Goal: Task Accomplishment & Management: Manage account settings

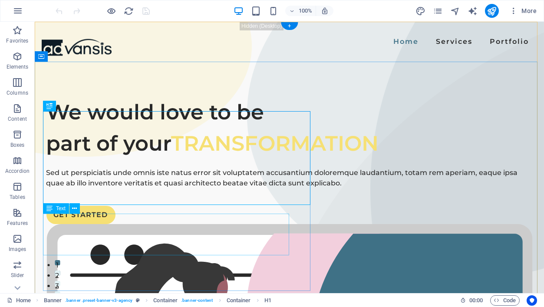
click at [46, 188] on div "Sed ut perspiciatis unde omnis iste natus error sit voluptatem accusantium dolo…" at bounding box center [289, 178] width 486 height 21
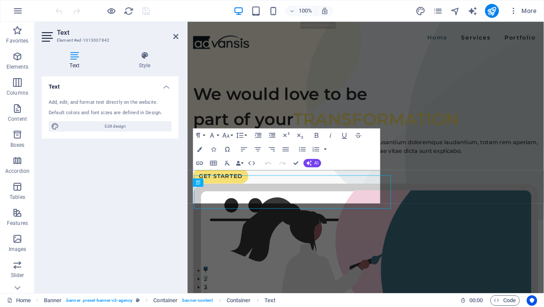
click at [44, 218] on div "Text Add, edit, and format text directly on the website. Default colors and fon…" at bounding box center [110, 181] width 137 height 210
drag, startPoint x: 299, startPoint y: 242, endPoint x: 175, endPoint y: 207, distance: 129.1
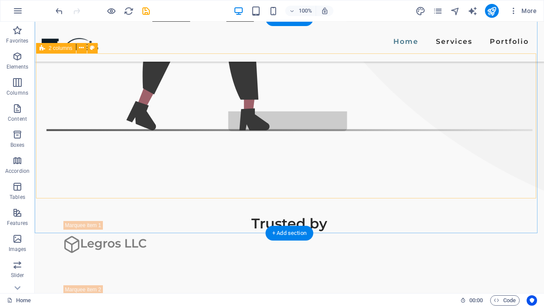
scroll to position [562, 0]
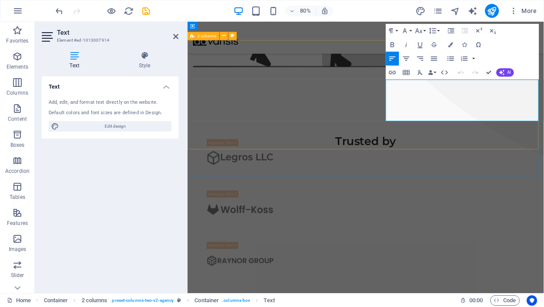
scroll to position [549, 0]
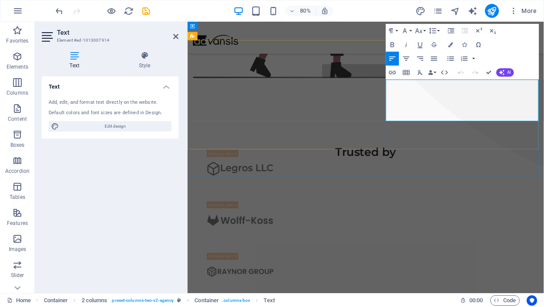
drag, startPoint x: 483, startPoint y: 138, endPoint x: 435, endPoint y: 100, distance: 61.5
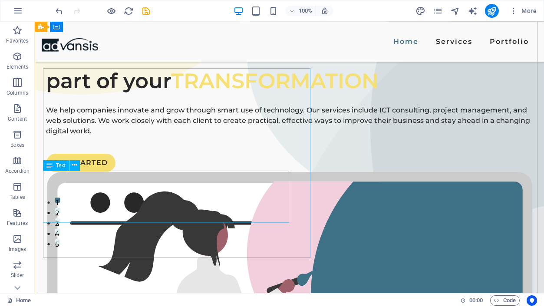
scroll to position [33, 0]
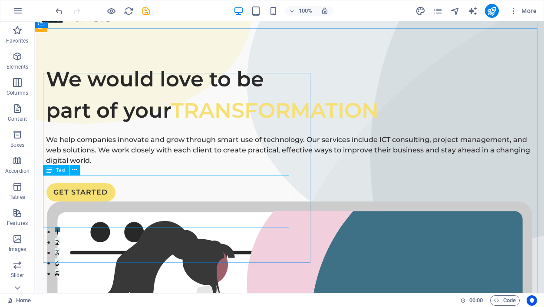
click at [71, 166] on div "We help companies innovate and grow through smart use of technology. Our servic…" at bounding box center [289, 150] width 486 height 31
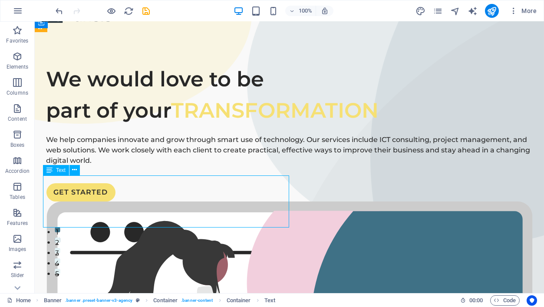
click at [71, 166] on div "We help companies innovate and grow through smart use of technology. Our servic…" at bounding box center [289, 150] width 486 height 31
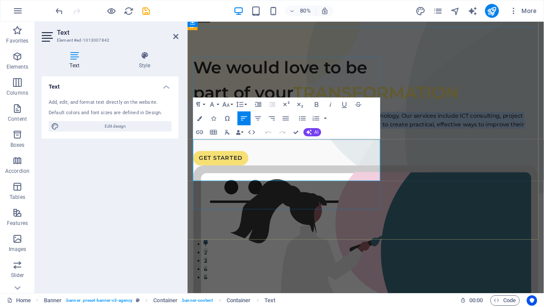
drag, startPoint x: 349, startPoint y: 217, endPoint x: 195, endPoint y: 175, distance: 160.2
click at [195, 166] on p "We help companies innovate and grow through smart use of technology. Our servic…" at bounding box center [410, 150] width 432 height 31
click at [197, 166] on p ""We empower your journey by turning ideas into innovation and driving meaningfu…" at bounding box center [410, 150] width 432 height 31
click at [253, 166] on p "We empower your journey by turning ideas into innovation and driving meaningful…" at bounding box center [410, 150] width 432 height 31
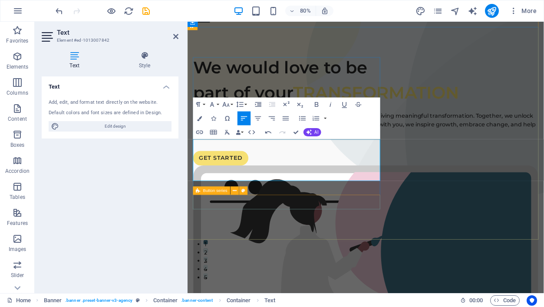
click at [346, 202] on div "GET STARTED" at bounding box center [410, 192] width 432 height 18
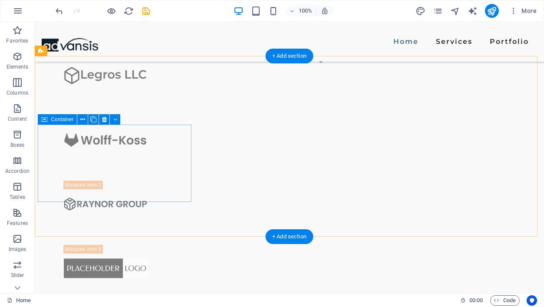
scroll to position [731, 0]
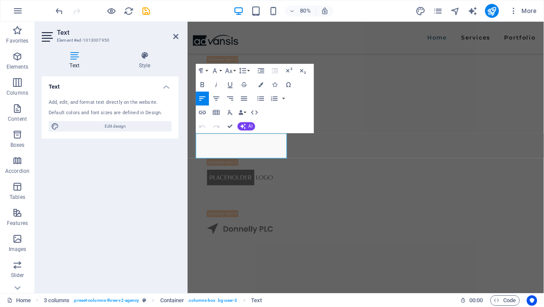
scroll to position [718, 0]
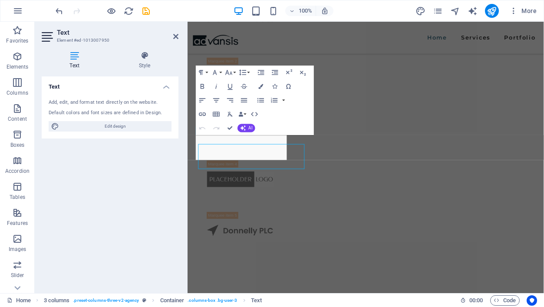
scroll to position [716, 0]
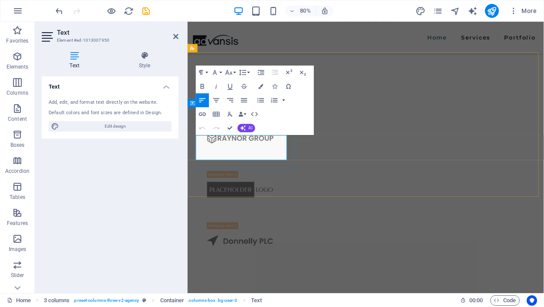
drag, startPoint x: 253, startPoint y: 188, endPoint x: 197, endPoint y: 168, distance: 59.4
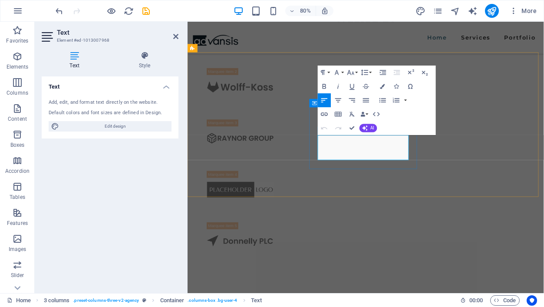
drag, startPoint x: 460, startPoint y: 187, endPoint x: 352, endPoint y: 172, distance: 109.1
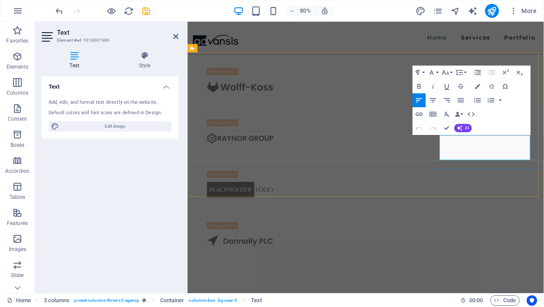
drag, startPoint x: 613, startPoint y: 188, endPoint x: 500, endPoint y: 171, distance: 114.2
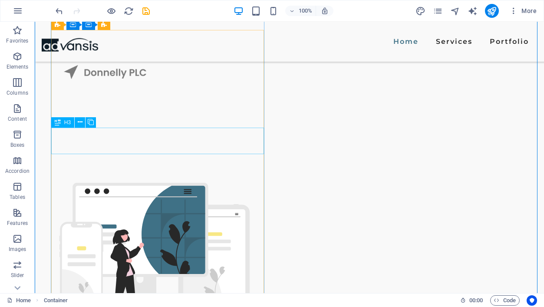
scroll to position [988, 0]
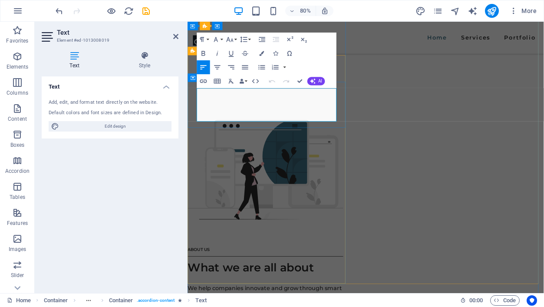
drag, startPoint x: 285, startPoint y: 144, endPoint x: 198, endPoint y: 109, distance: 93.7
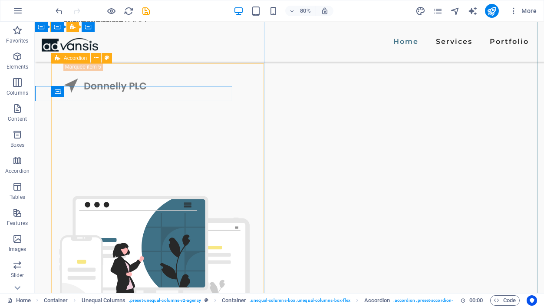
scroll to position [988, 0]
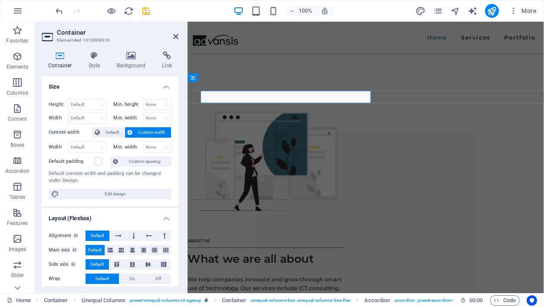
scroll to position [977, 0]
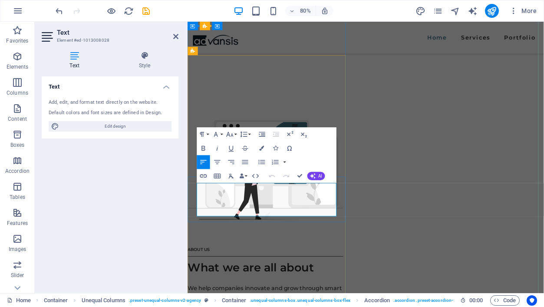
drag, startPoint x: 286, startPoint y: 261, endPoint x: 199, endPoint y: 228, distance: 93.5
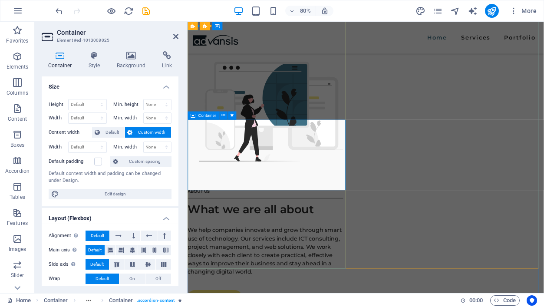
scroll to position [1052, 0]
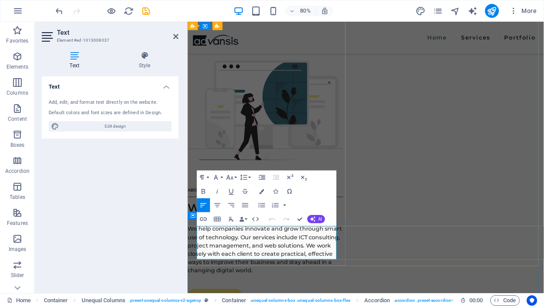
drag, startPoint x: 283, startPoint y: 315, endPoint x: 198, endPoint y: 284, distance: 90.5
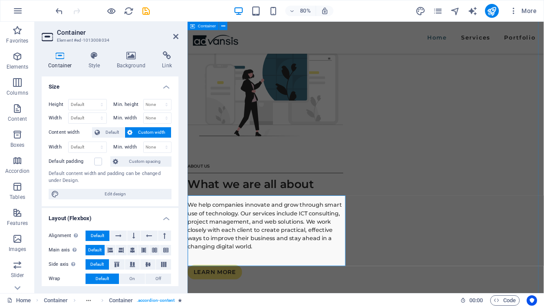
scroll to position [1083, 0]
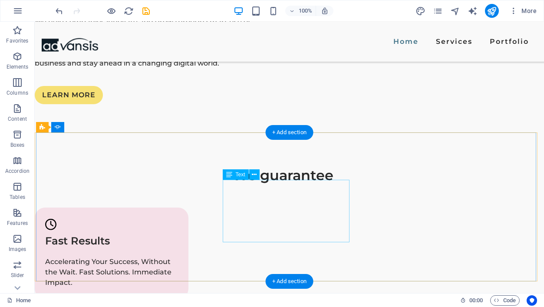
scroll to position [1379, 0]
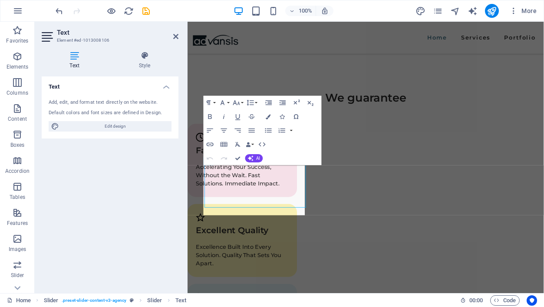
scroll to position [1368, 0]
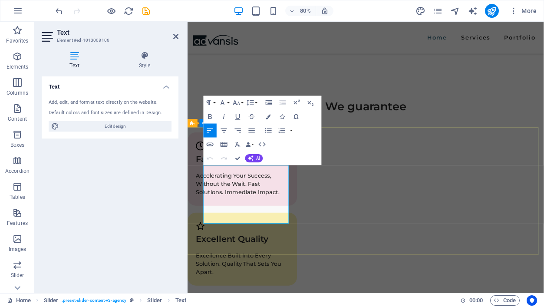
drag, startPoint x: 236, startPoint y: 270, endPoint x: 207, endPoint y: 205, distance: 71.1
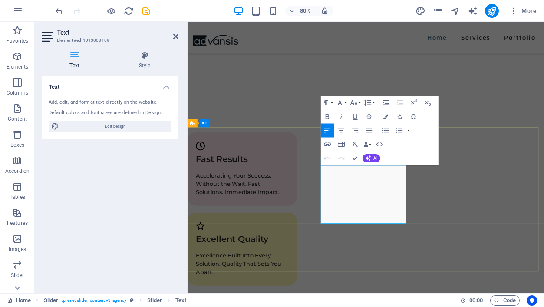
drag, startPoint x: 383, startPoint y: 265, endPoint x: 354, endPoint y: 205, distance: 67.0
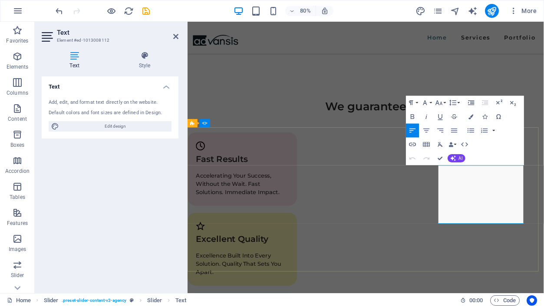
drag, startPoint x: 549, startPoint y: 267, endPoint x: 503, endPoint y: 207, distance: 75.6
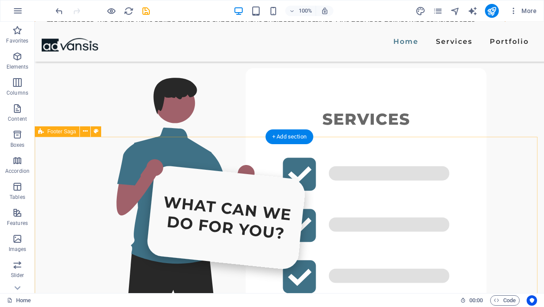
scroll to position [2184, 0]
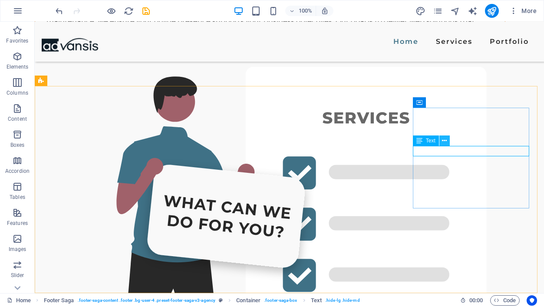
click at [444, 141] on icon at bounding box center [444, 140] width 5 height 9
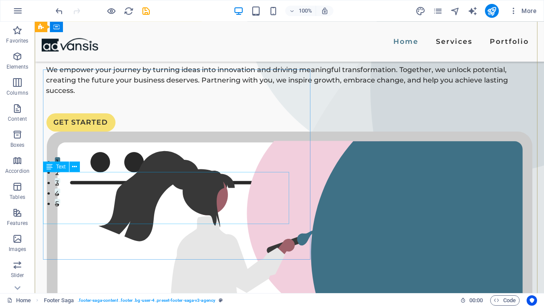
scroll to position [0, 0]
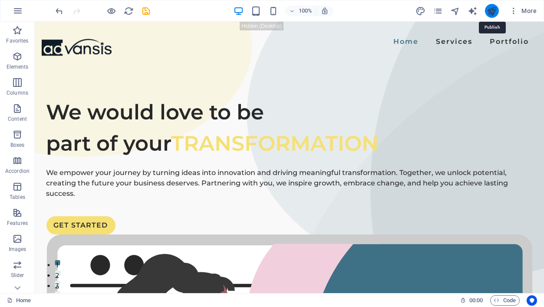
click at [492, 14] on icon "publish" at bounding box center [492, 11] width 10 height 10
checkbox input "false"
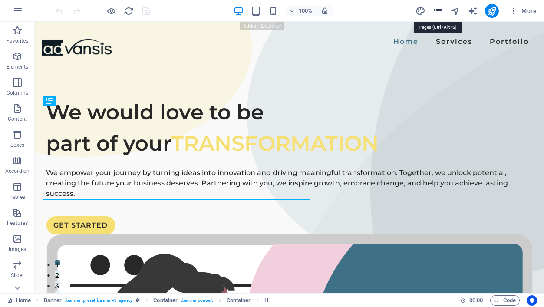
click at [437, 10] on icon "pages" at bounding box center [438, 11] width 10 height 10
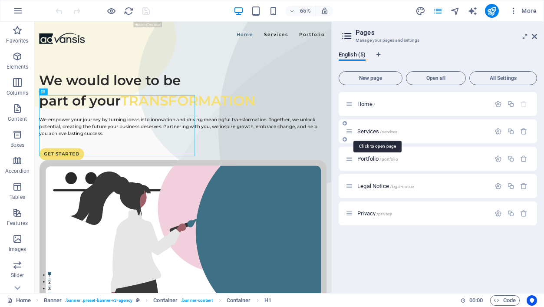
click at [383, 130] on span "/services" at bounding box center [388, 131] width 17 height 5
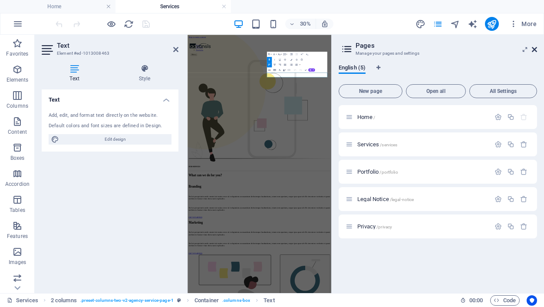
click at [532, 48] on icon at bounding box center [534, 49] width 5 height 7
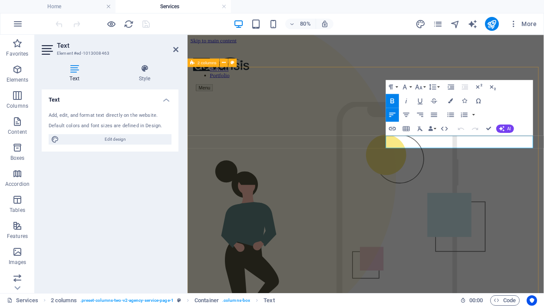
drag, startPoint x: 496, startPoint y: 169, endPoint x: 434, endPoint y: 172, distance: 61.3
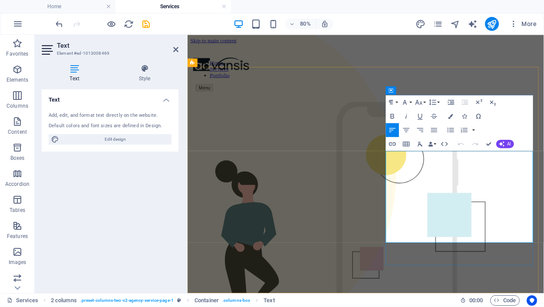
drag, startPoint x: 518, startPoint y: 289, endPoint x: 437, endPoint y: 186, distance: 131.2
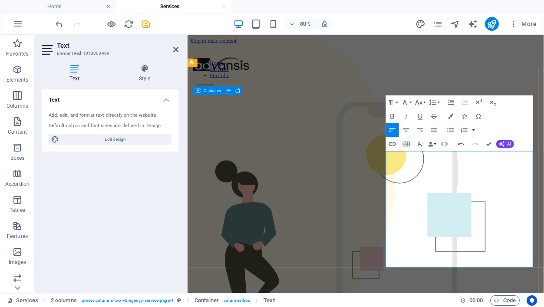
click at [354, 127] on div at bounding box center [410, 277] width 439 height 317
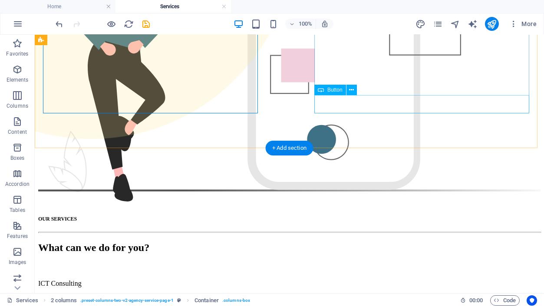
scroll to position [288, 0]
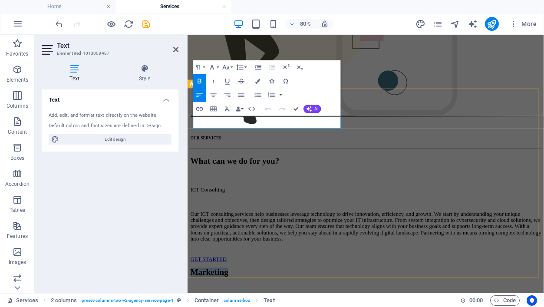
drag, startPoint x: 259, startPoint y: 142, endPoint x: 189, endPoint y: 150, distance: 69.9
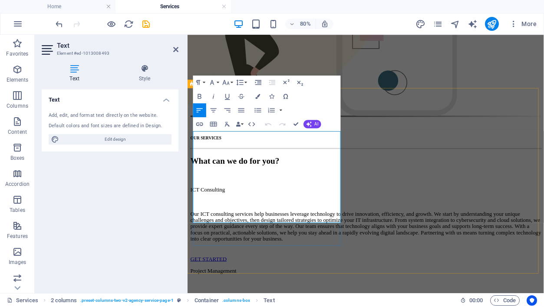
drag, startPoint x: 268, startPoint y: 267, endPoint x: 198, endPoint y: 162, distance: 126.2
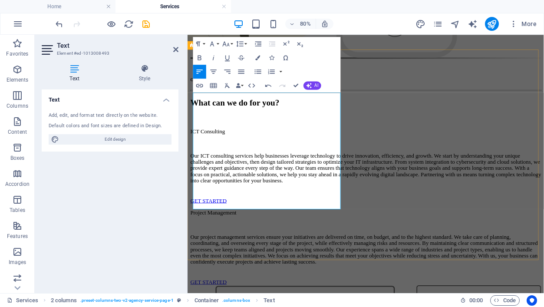
scroll to position [403, 0]
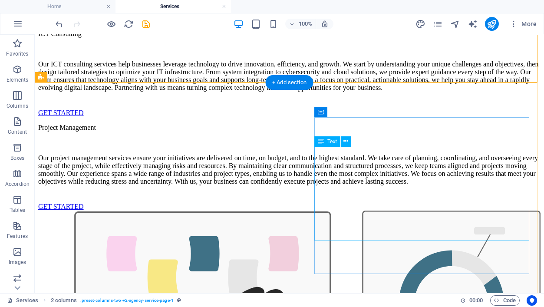
scroll to position [528, 0]
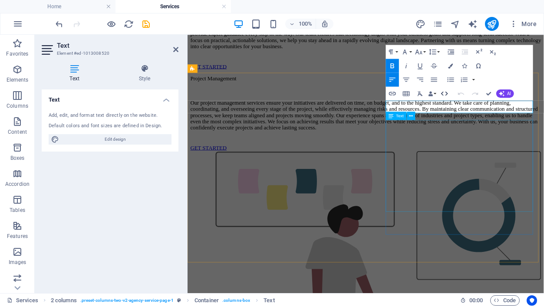
scroll to position [569, 0]
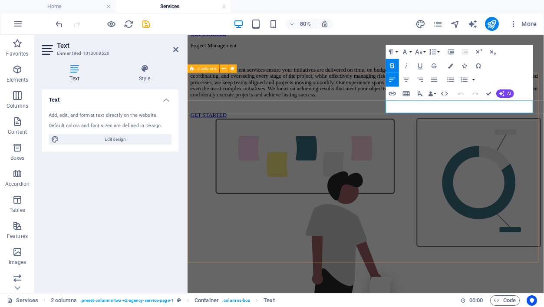
drag, startPoint x: 514, startPoint y: 123, endPoint x: 428, endPoint y: 123, distance: 86.4
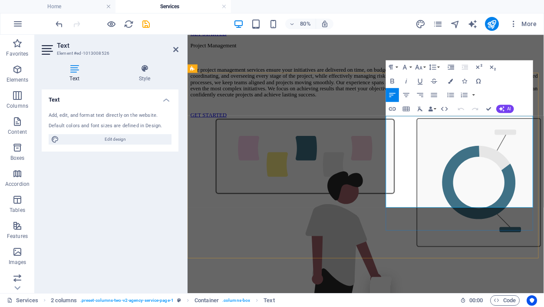
drag, startPoint x: 512, startPoint y: 245, endPoint x: 435, endPoint y: 139, distance: 131.3
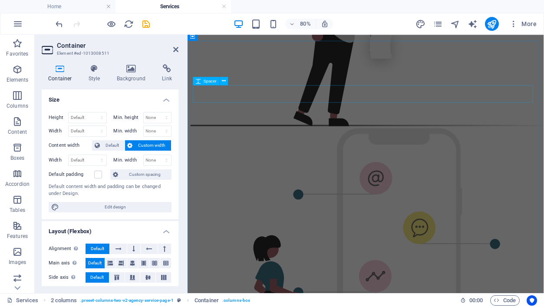
scroll to position [873, 0]
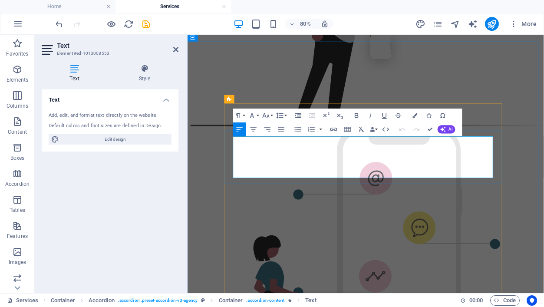
drag, startPoint x: 377, startPoint y: 209, endPoint x: 245, endPoint y: 165, distance: 140.1
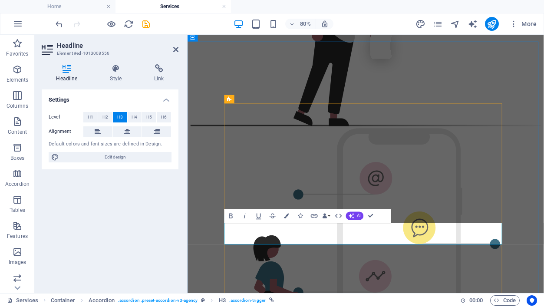
drag, startPoint x: 295, startPoint y: 282, endPoint x: 397, endPoint y: 283, distance: 101.6
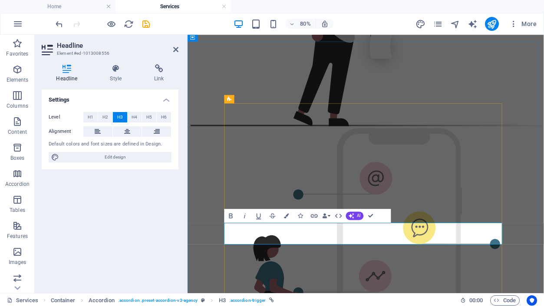
drag, startPoint x: 294, startPoint y: 282, endPoint x: 327, endPoint y: 288, distance: 33.0
drag, startPoint x: 397, startPoint y: 284, endPoint x: 347, endPoint y: 285, distance: 50.8
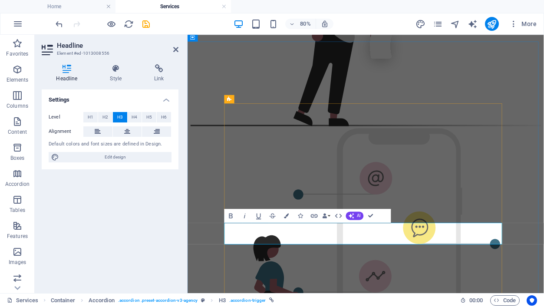
drag, startPoint x: 245, startPoint y: 282, endPoint x: 392, endPoint y: 278, distance: 146.8
copy link "What are the best practices used widely?"
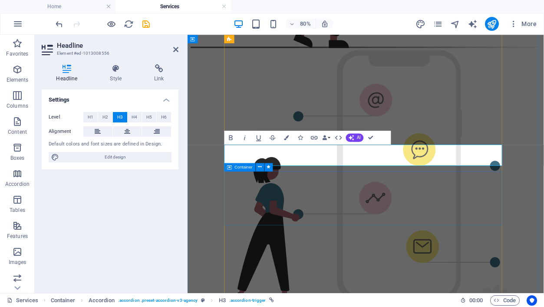
scroll to position [969, 0]
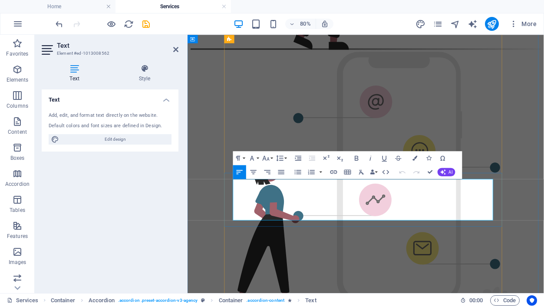
drag, startPoint x: 376, startPoint y: 263, endPoint x: 247, endPoint y: 225, distance: 134.7
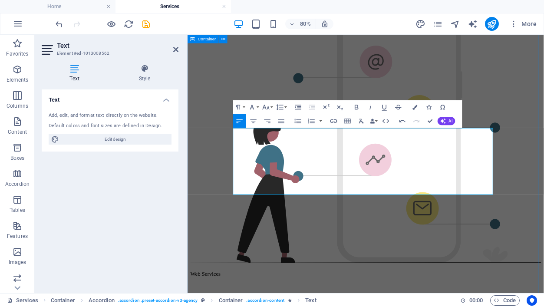
scroll to position [1034, 0]
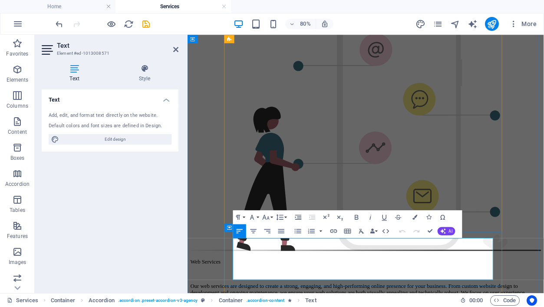
drag, startPoint x: 375, startPoint y: 338, endPoint x: 239, endPoint y: 288, distance: 144.4
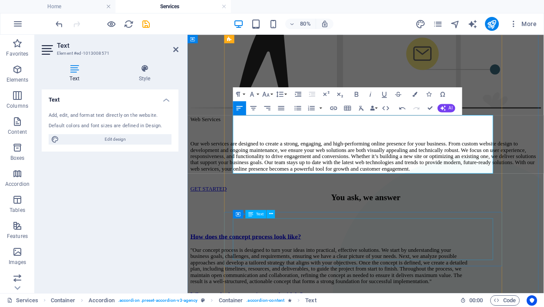
scroll to position [1211, 0]
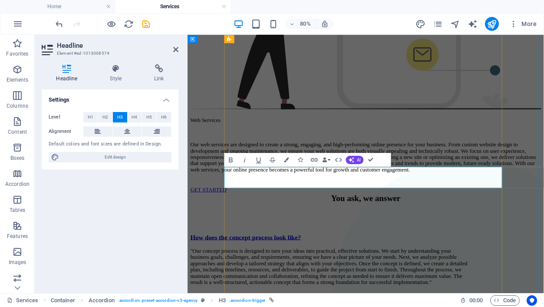
drag, startPoint x: 296, startPoint y: 213, endPoint x: 336, endPoint y: 213, distance: 39.5
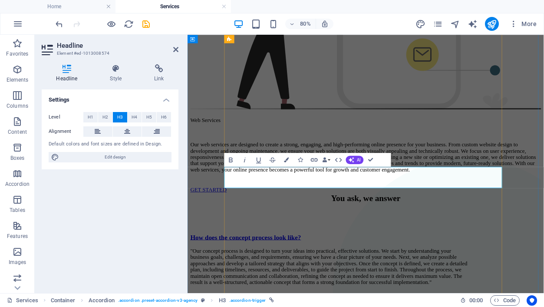
drag, startPoint x: 406, startPoint y: 214, endPoint x: 387, endPoint y: 216, distance: 19.7
drag, startPoint x: 401, startPoint y: 213, endPoint x: 256, endPoint y: 207, distance: 145.2
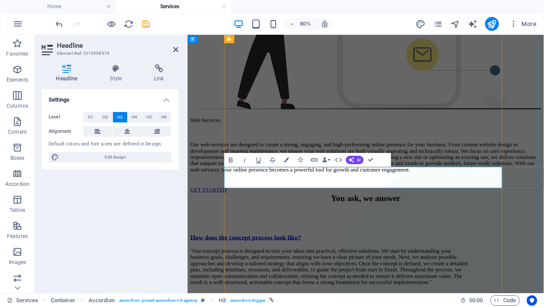
drag, startPoint x: 404, startPoint y: 213, endPoint x: 243, endPoint y: 210, distance: 160.7
copy link "Do you need a permanent service from us?"
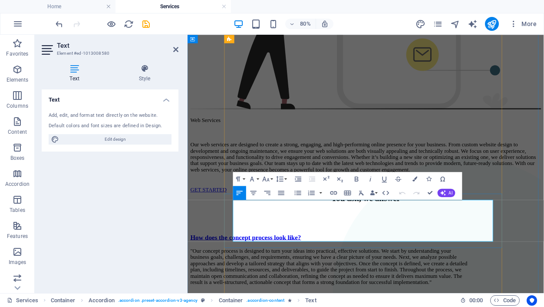
drag, startPoint x: 380, startPoint y: 288, endPoint x: 246, endPoint y: 250, distance: 139.7
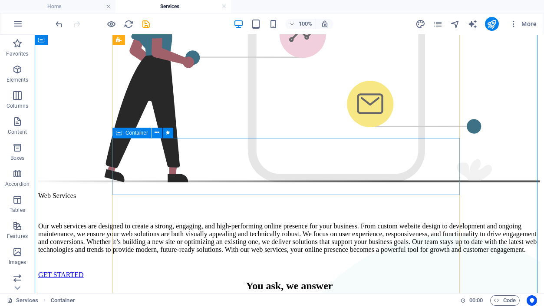
scroll to position [1280, 0]
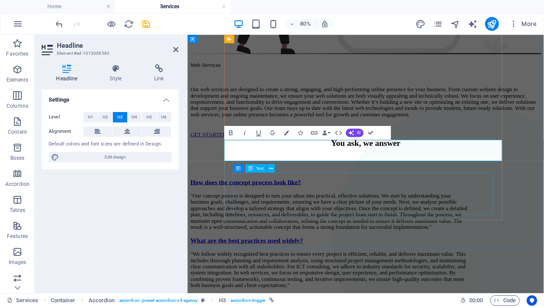
scroll to position [1342, 0]
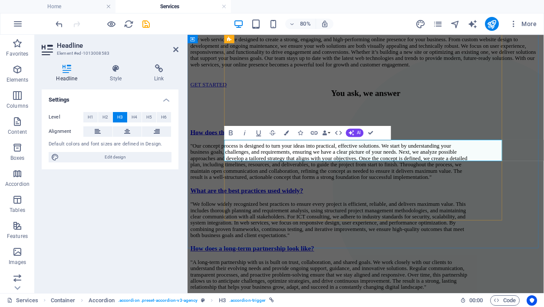
drag, startPoint x: 397, startPoint y: 180, endPoint x: 222, endPoint y: 194, distance: 175.1
click at [222, 194] on div "You ask, we answer How does the concept process look like? "Our concept process…" at bounding box center [410, 281] width 439 height 359
copy link "Do we get a dedicated account manager?"
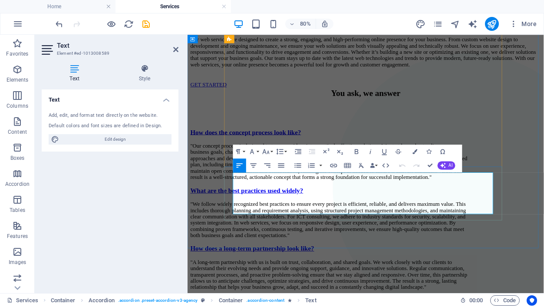
drag, startPoint x: 377, startPoint y: 255, endPoint x: 248, endPoint y: 214, distance: 134.7
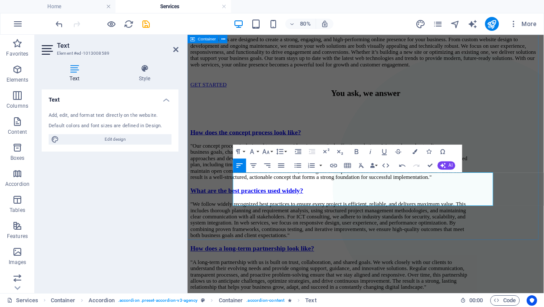
click at [544, 179] on div "You ask, we answer How does the concept process look like? "Our concept process…" at bounding box center [410, 277] width 439 height 351
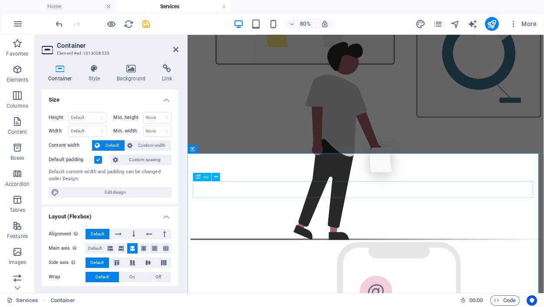
scroll to position [730, 0]
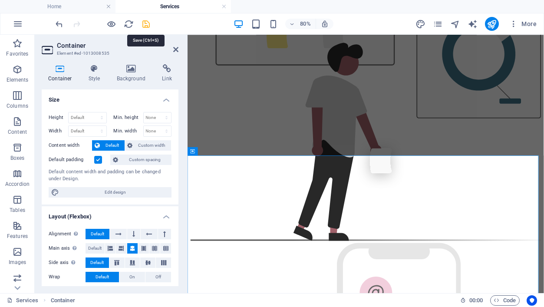
click at [149, 21] on icon "save" at bounding box center [147, 24] width 10 height 10
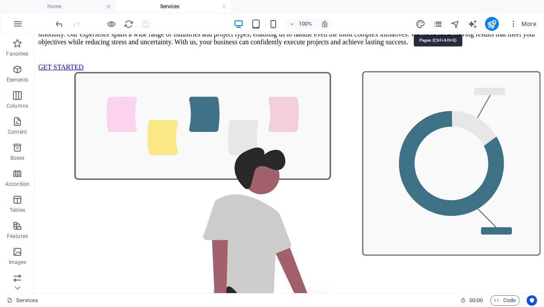
click at [440, 23] on icon "pages" at bounding box center [438, 24] width 10 height 10
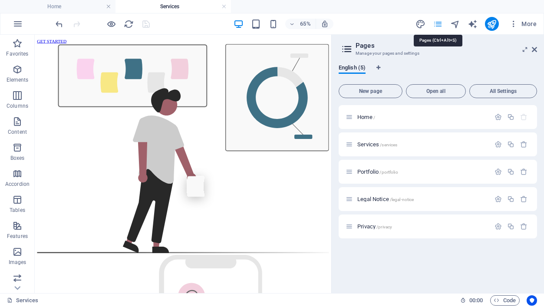
scroll to position [728, 0]
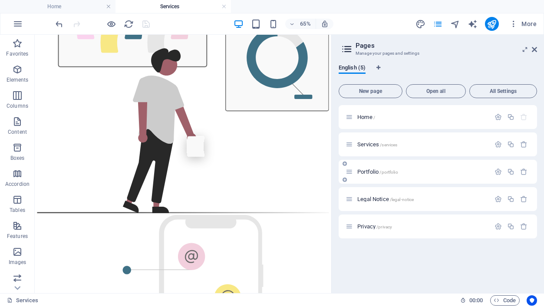
click at [377, 176] on div "Portfolio /portfolio" at bounding box center [418, 172] width 145 height 10
click at [373, 171] on span "Portfolio /portfolio" at bounding box center [377, 172] width 41 height 7
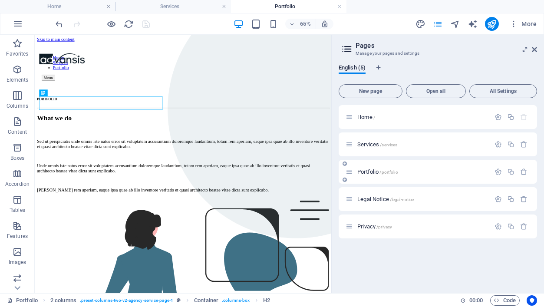
scroll to position [0, 0]
click at [537, 47] on icon at bounding box center [534, 49] width 5 height 7
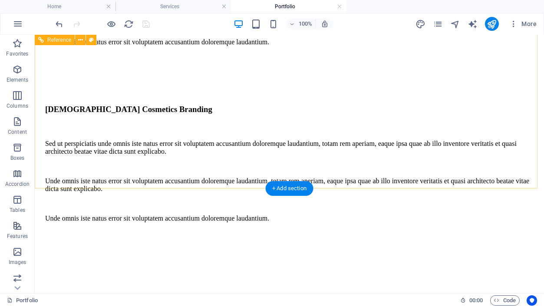
scroll to position [3065, 0]
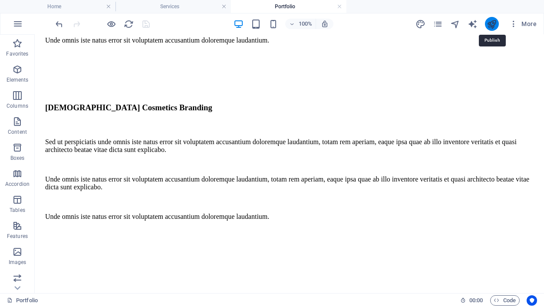
click at [491, 19] on icon "publish" at bounding box center [492, 24] width 10 height 10
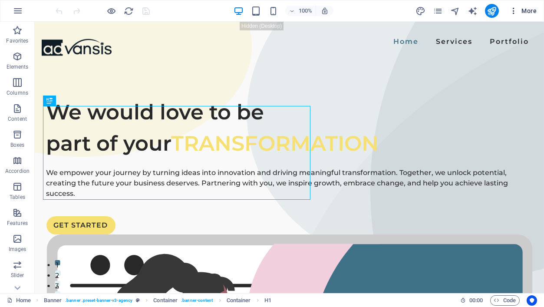
click at [516, 10] on icon "button" at bounding box center [513, 11] width 9 height 9
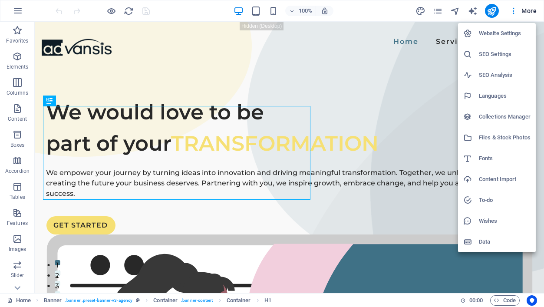
click at [493, 35] on h6 "Website Settings" at bounding box center [505, 33] width 52 height 10
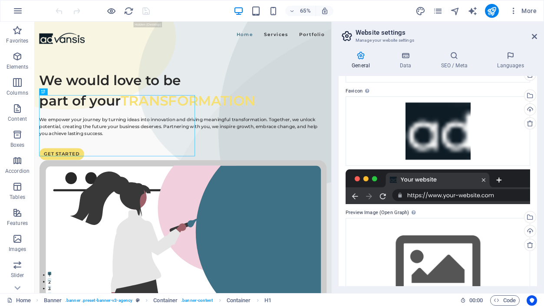
scroll to position [108, 0]
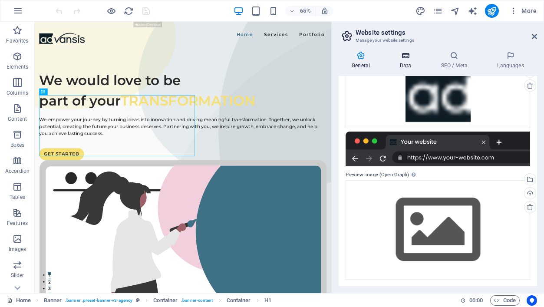
click at [409, 59] on icon at bounding box center [406, 55] width 38 height 9
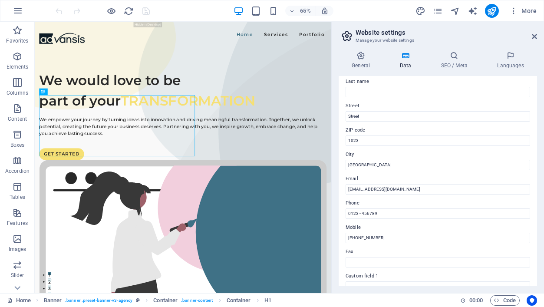
scroll to position [0, 0]
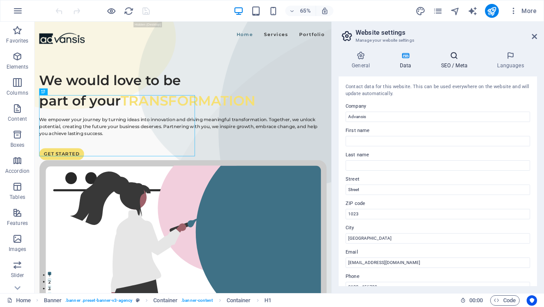
click at [449, 63] on h4 "SEO / Meta" at bounding box center [456, 60] width 56 height 18
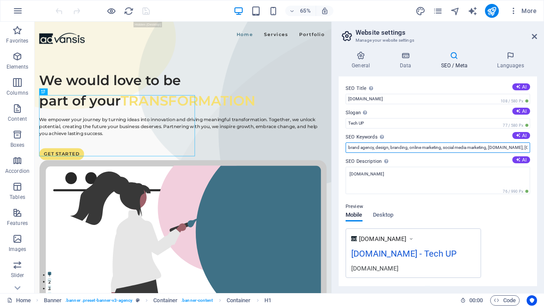
drag, startPoint x: 347, startPoint y: 148, endPoint x: 540, endPoint y: 153, distance: 192.5
click at [540, 153] on div "General Data SEO / Meta Languages Website name [DOMAIN_NAME] Logo Drag files he…" at bounding box center [438, 168] width 212 height 249
click at [519, 149] on input "Ict consulting, project management, web, services, innovation, it, technology, …" at bounding box center [438, 147] width 185 height 10
type input "Ict consulting, project management, web, services, innovation, it, technology, …"
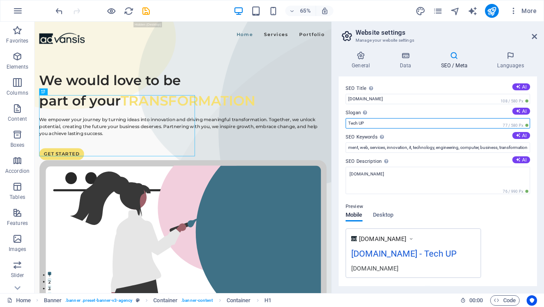
scroll to position [0, 0]
drag, startPoint x: 369, startPoint y: 121, endPoint x: 346, endPoint y: 127, distance: 24.2
click at [346, 127] on input "Tech UP" at bounding box center [438, 123] width 185 height 10
type input "Business Innovation"
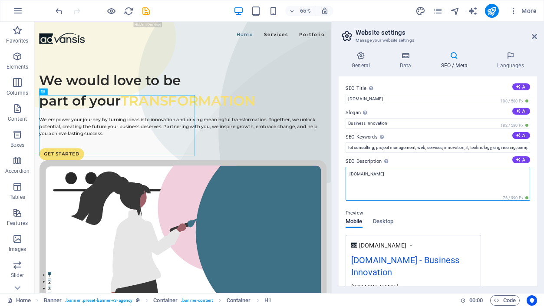
click at [380, 175] on textarea "[DOMAIN_NAME]" at bounding box center [438, 184] width 185 height 34
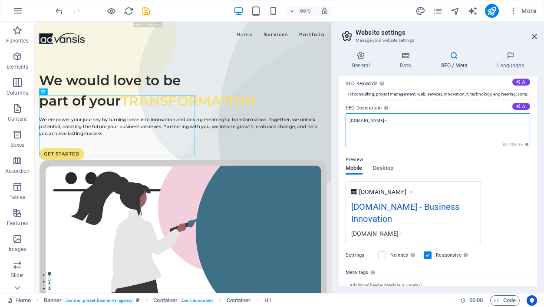
scroll to position [52, 0]
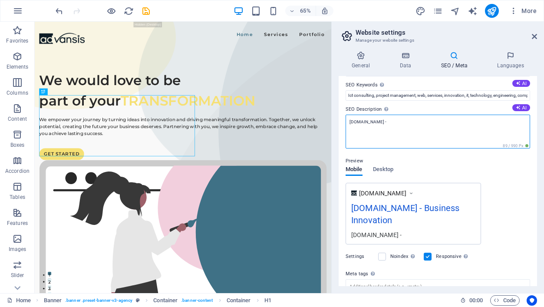
paste textarea "We empower your journey by turning ideas into innovation and driving meaningful…"
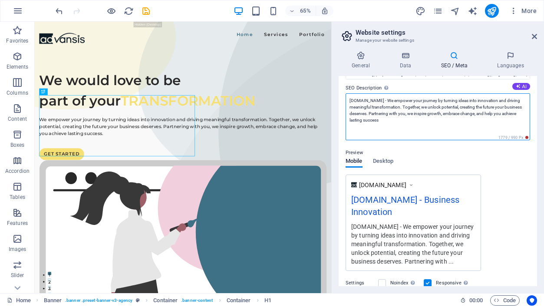
scroll to position [73, 0]
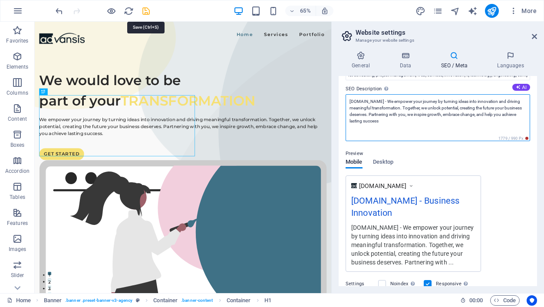
type textarea "[DOMAIN_NAME] - We empower your journey by turning ideas into innovation and dr…"
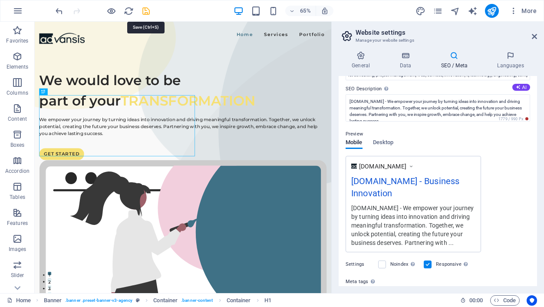
click at [145, 10] on icon "save" at bounding box center [147, 11] width 10 height 10
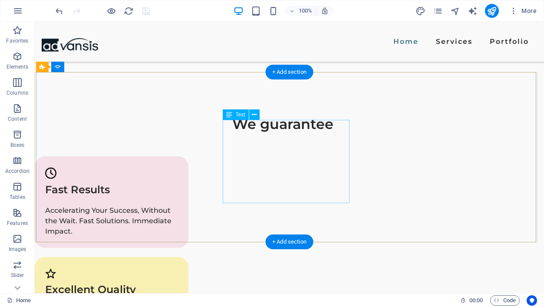
scroll to position [1440, 0]
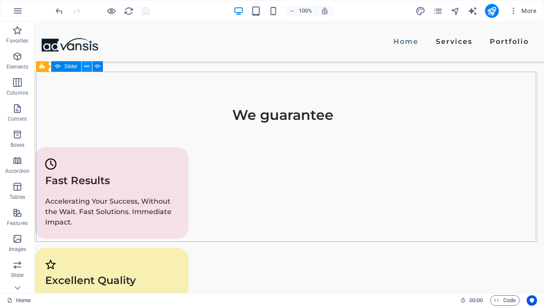
click at [88, 66] on icon at bounding box center [86, 66] width 5 height 9
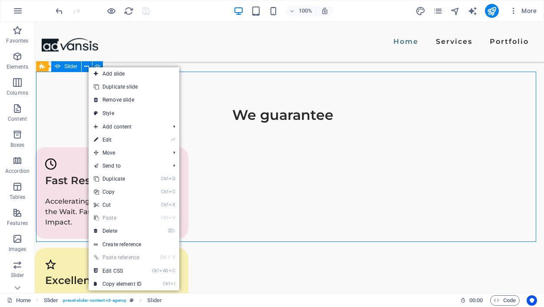
click at [70, 68] on span "Slider" at bounding box center [70, 66] width 13 height 5
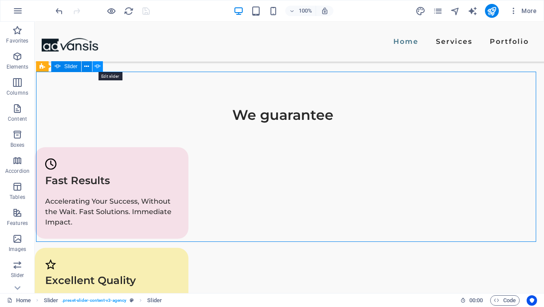
click at [97, 67] on icon at bounding box center [98, 66] width 6 height 9
select select "ms"
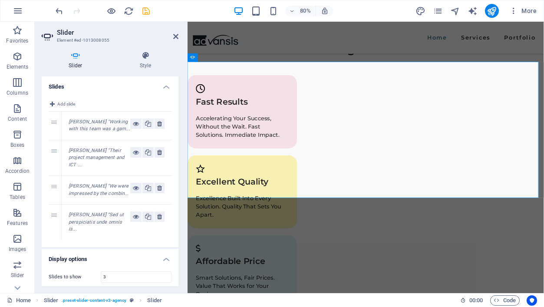
scroll to position [1450, 0]
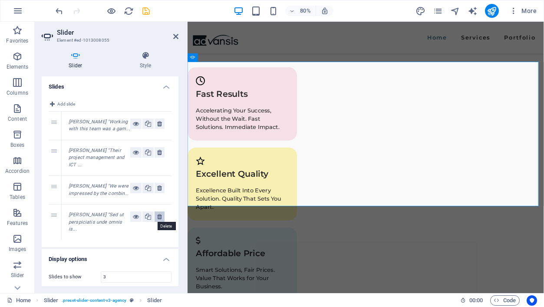
click at [158, 214] on icon at bounding box center [159, 217] width 5 height 10
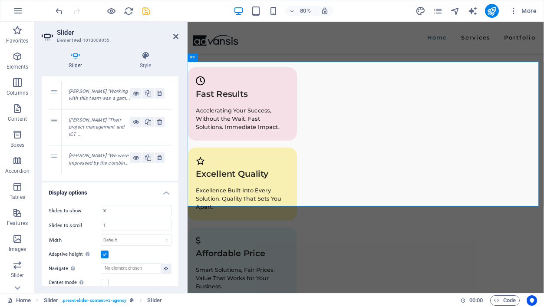
scroll to position [30, 0]
click at [147, 11] on icon "save" at bounding box center [147, 11] width 10 height 10
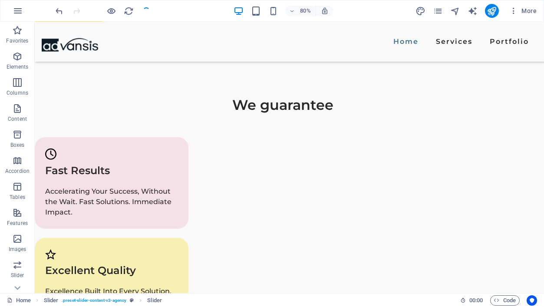
checkbox input "false"
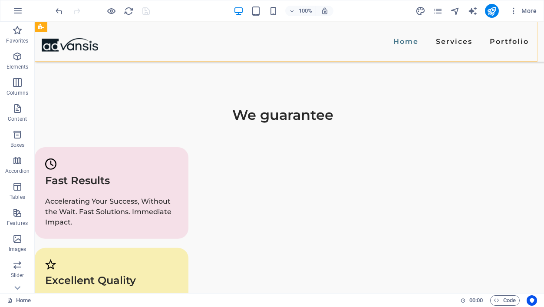
click at [191, 42] on div "Home Services Portfolio Menu" at bounding box center [289, 42] width 509 height 40
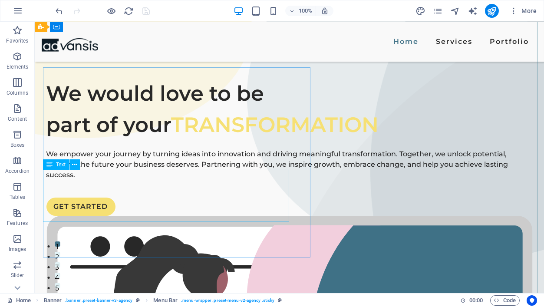
scroll to position [0, 0]
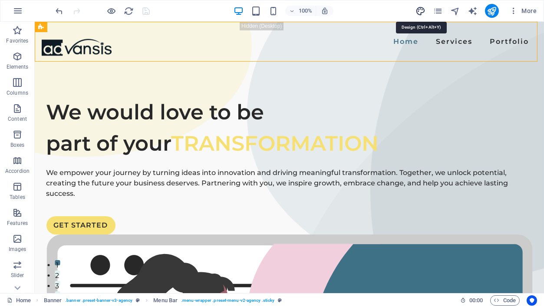
click at [422, 9] on icon "design" at bounding box center [421, 11] width 10 height 10
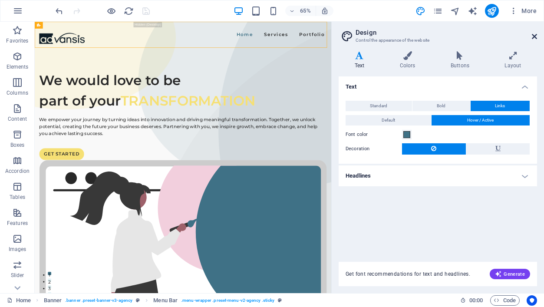
click at [533, 35] on icon at bounding box center [534, 36] width 5 height 7
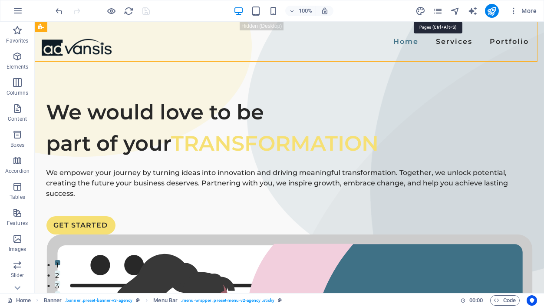
click at [436, 9] on icon "pages" at bounding box center [438, 11] width 10 height 10
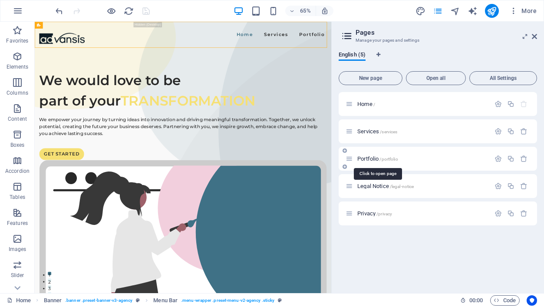
click at [371, 159] on span "Portfolio /portfolio" at bounding box center [377, 158] width 41 height 7
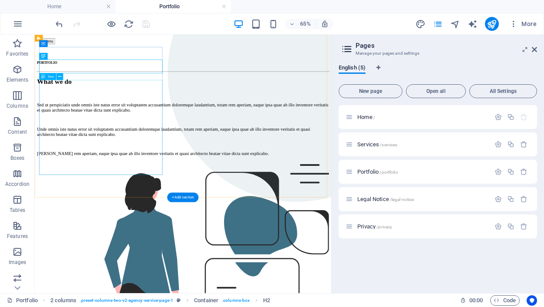
scroll to position [56, 0]
click at [179, 221] on div "Sed ut perspiciatis unde omnis iste natus error sit voluptatem accusantium dolo…" at bounding box center [262, 180] width 449 height 83
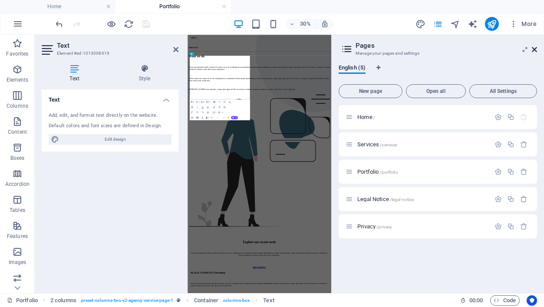
click at [536, 49] on icon at bounding box center [534, 49] width 5 height 7
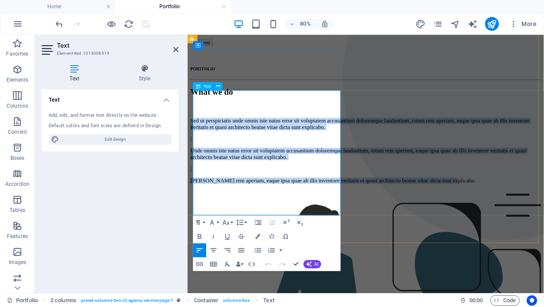
drag, startPoint x: 269, startPoint y: 255, endPoint x: 198, endPoint y: 112, distance: 159.1
click at [198, 139] on div "Sed ut perspiciatis unde omnis iste natus error sit voluptatem accusantium dolo…" at bounding box center [410, 180] width 439 height 83
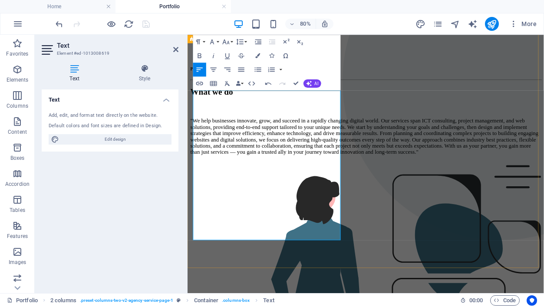
click at [198, 139] on p "​"We help businesses innovate, grow, and succeed in a rapidly changing digital …" at bounding box center [410, 162] width 439 height 47
click at [286, 185] on p "We help businesses innovate, grow, and succeed in a rapidly changing digital wo…" at bounding box center [410, 162] width 439 height 47
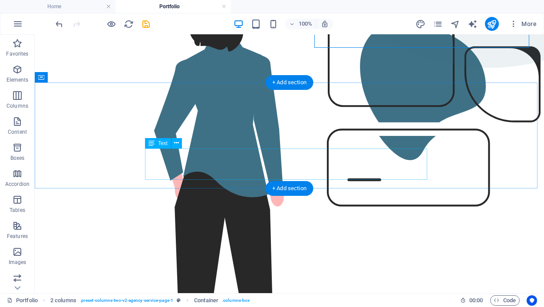
scroll to position [281, 0]
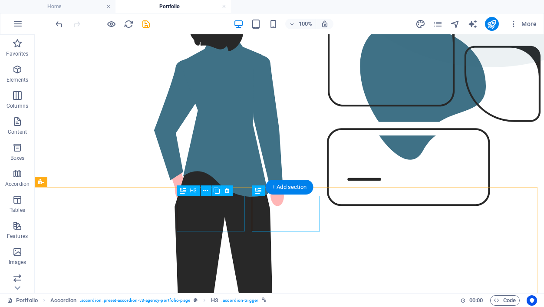
click at [207, 190] on icon at bounding box center [205, 190] width 5 height 9
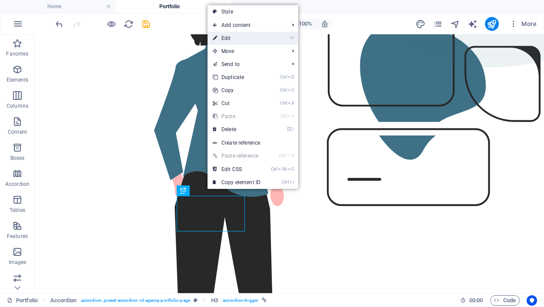
click at [250, 37] on link "⏎ Edit" at bounding box center [237, 38] width 58 height 13
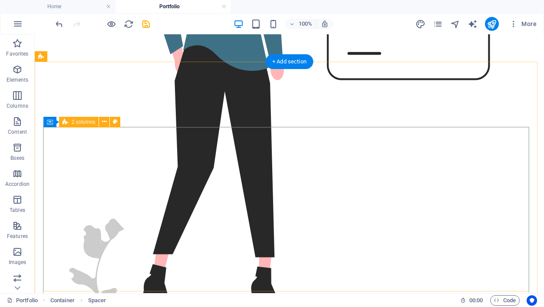
scroll to position [407, 0]
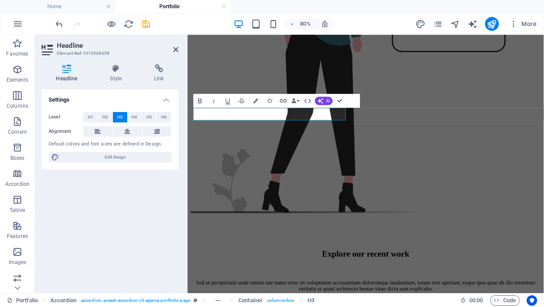
scroll to position [428, 0]
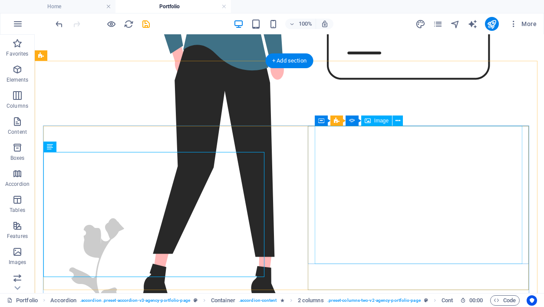
scroll to position [433, 0]
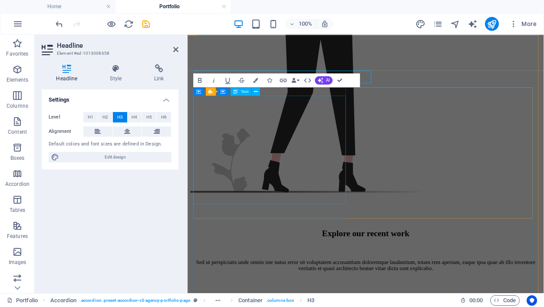
scroll to position [453, 0]
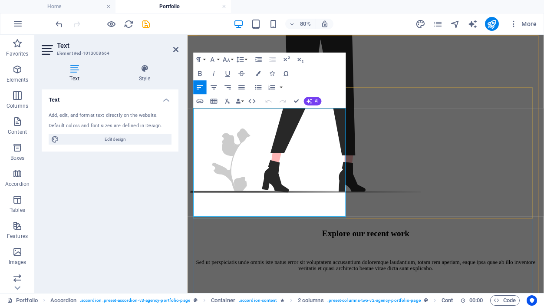
scroll to position [453, 0]
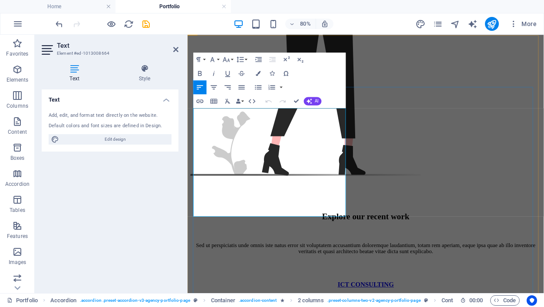
drag, startPoint x: 334, startPoint y: 258, endPoint x: 195, endPoint y: 137, distance: 184.5
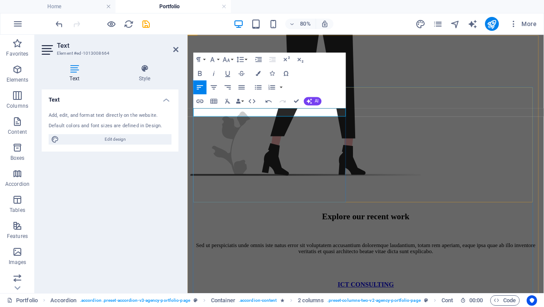
drag, startPoint x: 374, startPoint y: 131, endPoint x: 212, endPoint y: 132, distance: 162.4
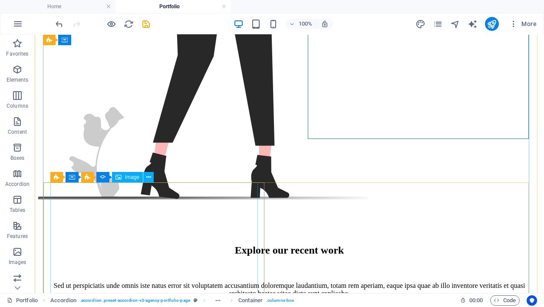
scroll to position [627, 0]
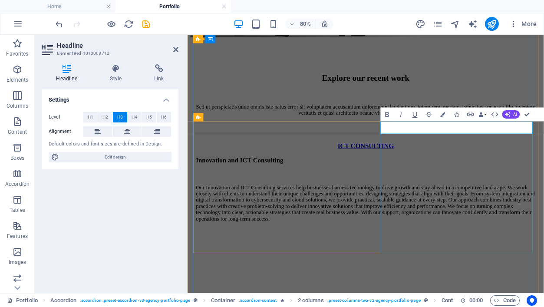
scroll to position [647, 0]
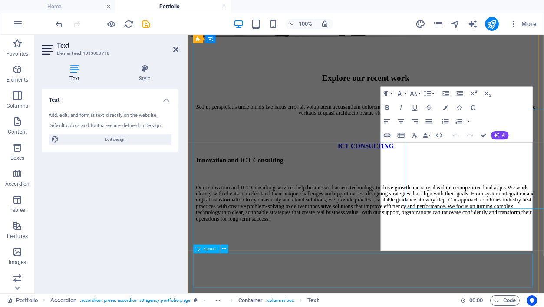
scroll to position [647, 0]
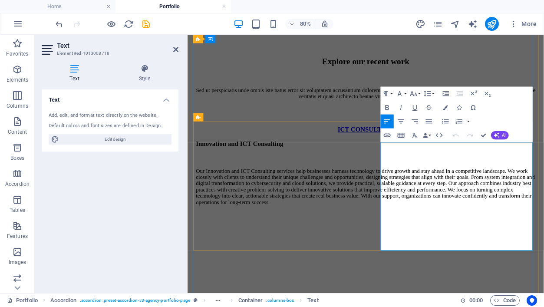
drag, startPoint x: 569, startPoint y: 298, endPoint x: 428, endPoint y: 178, distance: 185.5
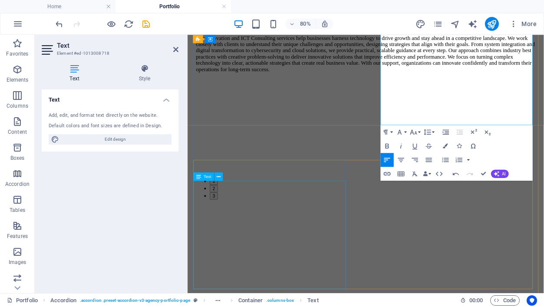
scroll to position [817, 0]
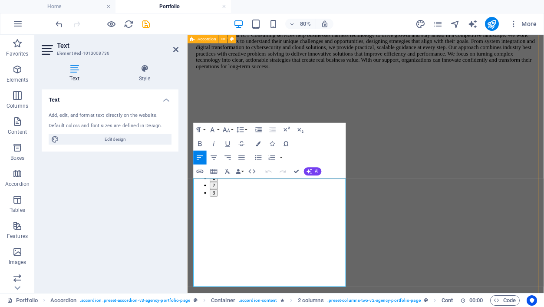
drag, startPoint x: 336, startPoint y: 346, endPoint x: 192, endPoint y: 229, distance: 185.2
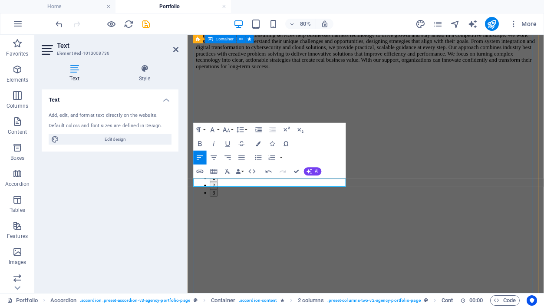
drag, startPoint x: 288, startPoint y: 218, endPoint x: 195, endPoint y: 210, distance: 92.9
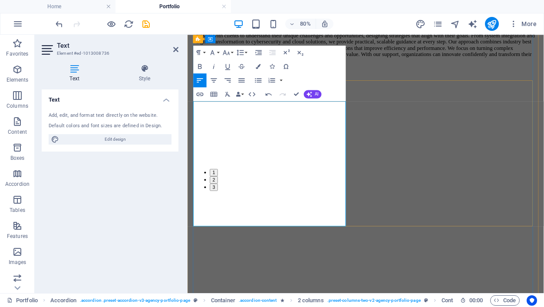
scroll to position [914, 0]
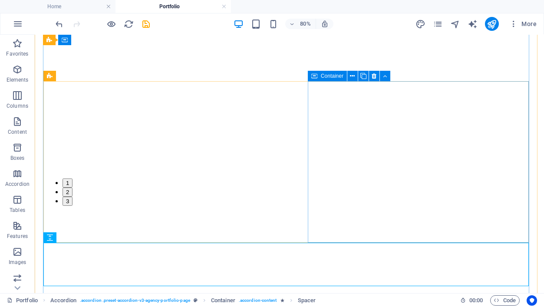
scroll to position [872, 0]
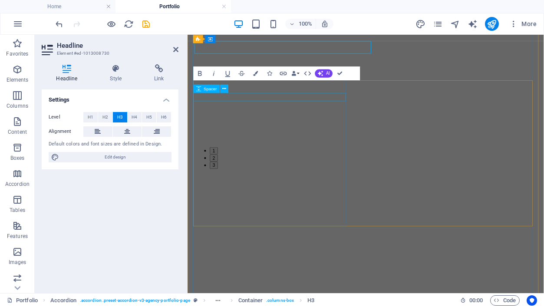
scroll to position [914, 0]
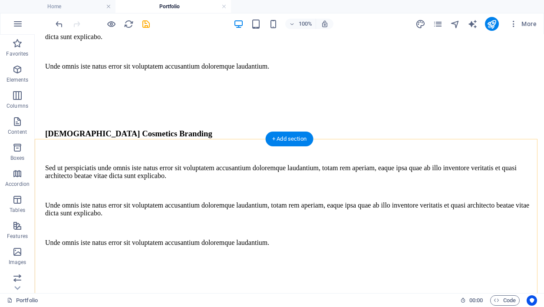
scroll to position [2843, 0]
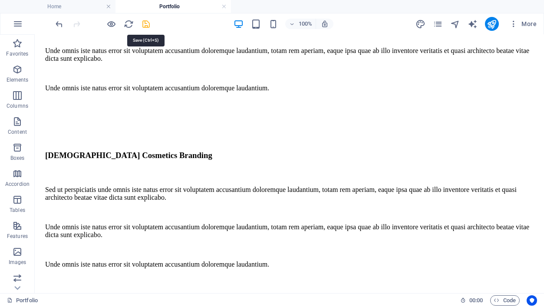
click at [148, 23] on icon "save" at bounding box center [147, 24] width 10 height 10
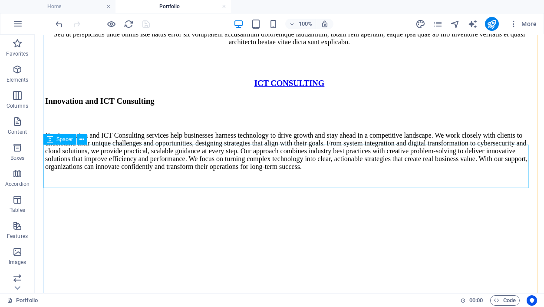
scroll to position [770, 0]
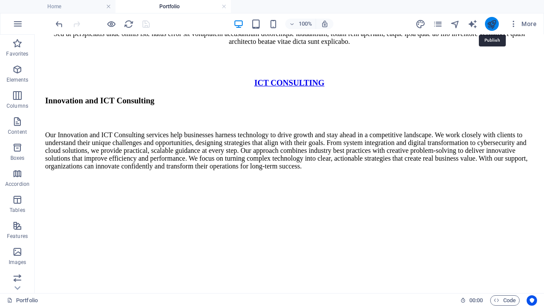
click at [492, 22] on icon "publish" at bounding box center [492, 24] width 10 height 10
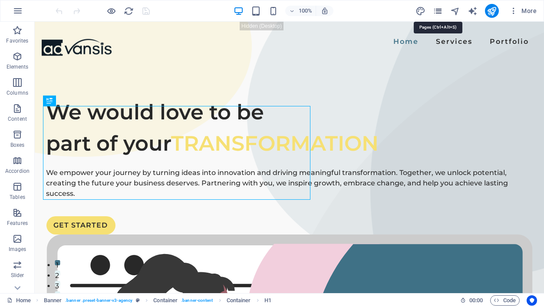
click at [440, 8] on icon "pages" at bounding box center [438, 11] width 10 height 10
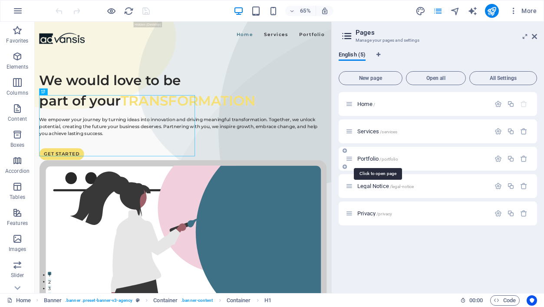
click at [369, 158] on span "Portfolio /portfolio" at bounding box center [377, 158] width 41 height 7
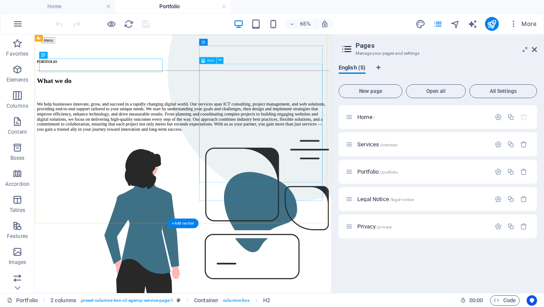
scroll to position [58, 0]
drag, startPoint x: 535, startPoint y: 50, endPoint x: 241, endPoint y: 182, distance: 322.7
click at [535, 50] on icon at bounding box center [534, 49] width 5 height 7
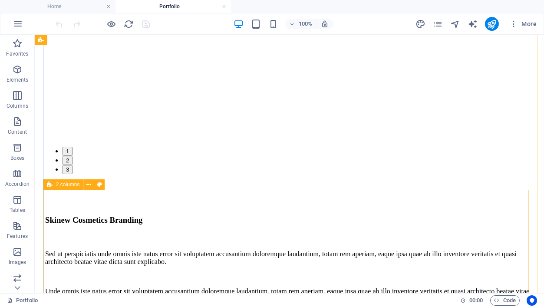
scroll to position [2594, 0]
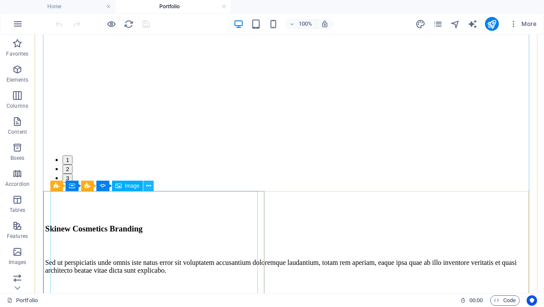
click at [149, 185] on icon at bounding box center [148, 186] width 5 height 9
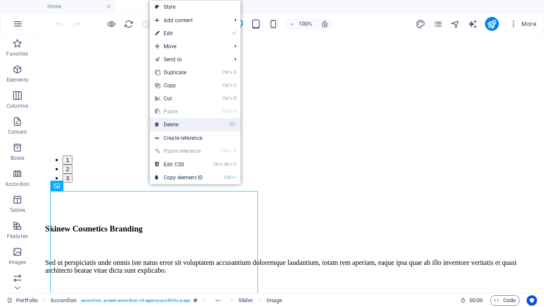
click at [180, 124] on link "⌦ Delete" at bounding box center [179, 124] width 58 height 13
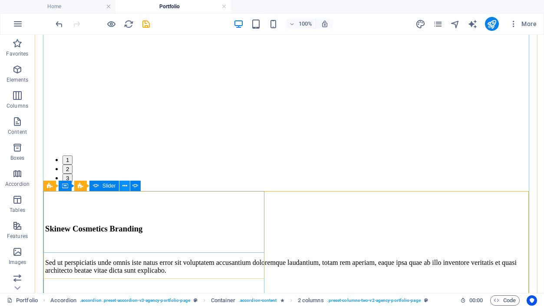
click at [124, 185] on icon at bounding box center [124, 186] width 5 height 9
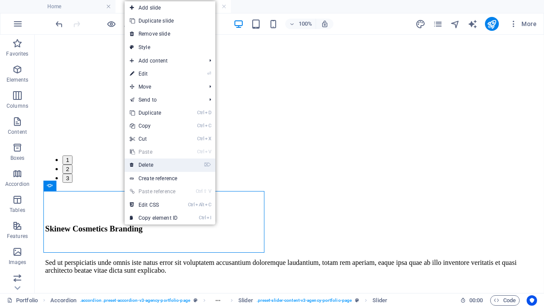
click at [149, 169] on link "⌦ Delete" at bounding box center [154, 165] width 58 height 13
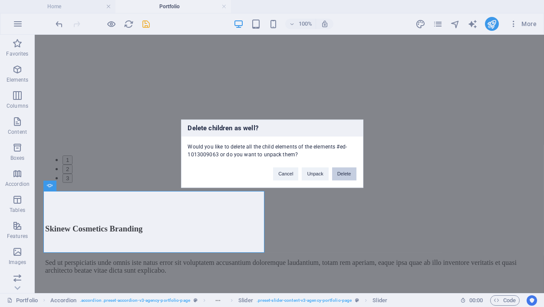
click at [347, 169] on button "Delete" at bounding box center [344, 173] width 24 height 13
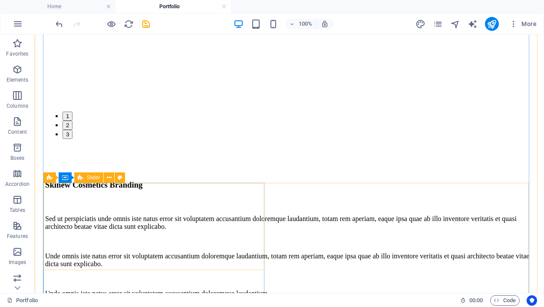
scroll to position [2690, 0]
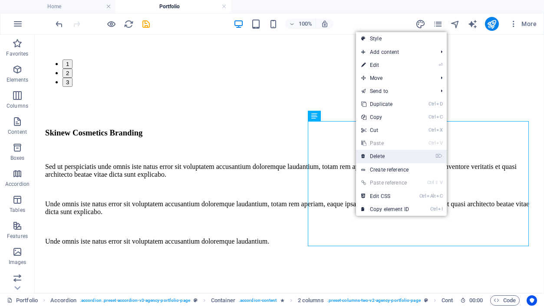
click at [382, 155] on link "⌦ Delete" at bounding box center [385, 156] width 58 height 13
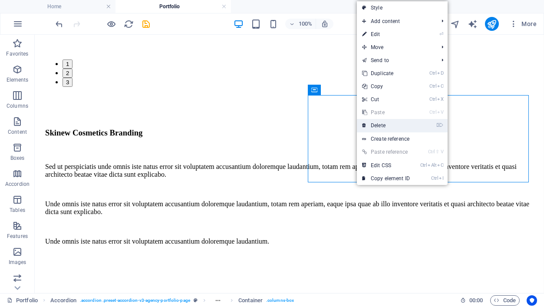
click at [375, 129] on link "⌦ Delete" at bounding box center [386, 125] width 58 height 13
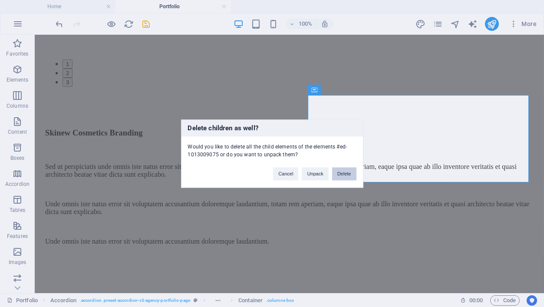
click at [344, 171] on button "Delete" at bounding box center [344, 173] width 24 height 13
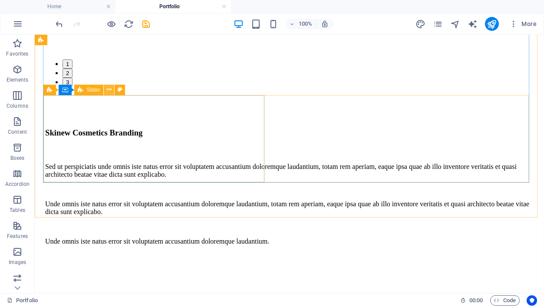
click at [109, 88] on icon at bounding box center [109, 89] width 5 height 9
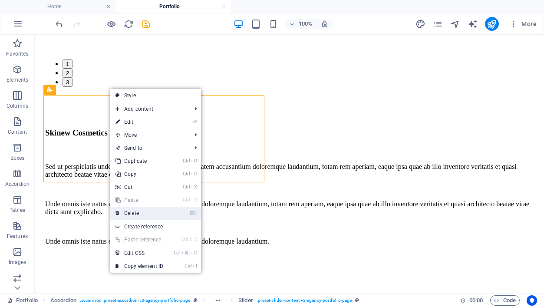
click at [135, 211] on link "⌦ Delete" at bounding box center [139, 213] width 58 height 13
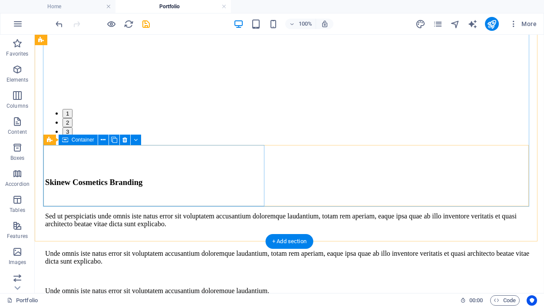
scroll to position [2640, 0]
click at [126, 139] on icon at bounding box center [124, 139] width 5 height 9
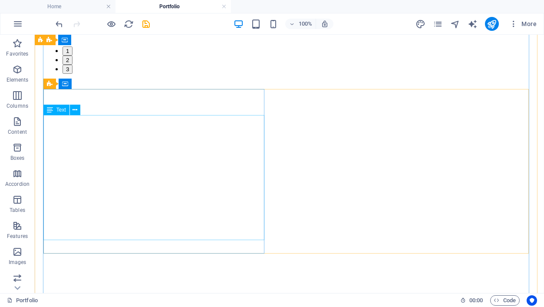
scroll to position [2441, 0]
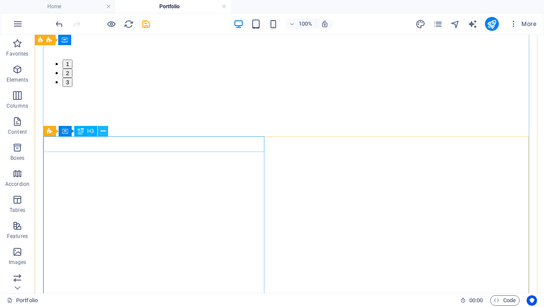
click at [103, 130] on icon at bounding box center [103, 131] width 5 height 9
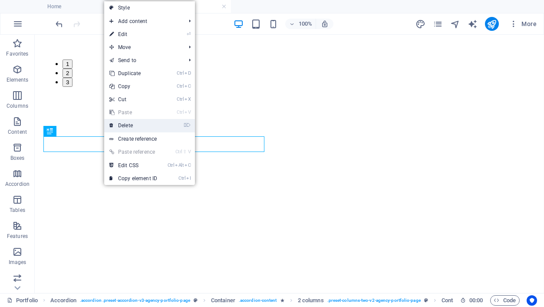
click at [126, 126] on link "⌦ Delete" at bounding box center [133, 125] width 58 height 13
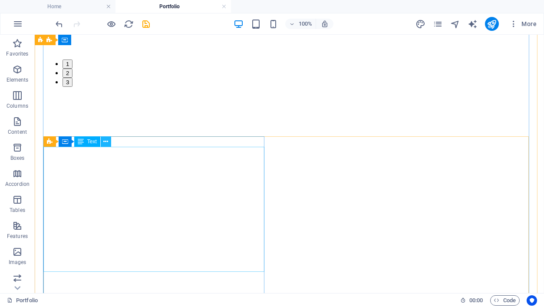
click at [107, 144] on icon at bounding box center [105, 141] width 5 height 9
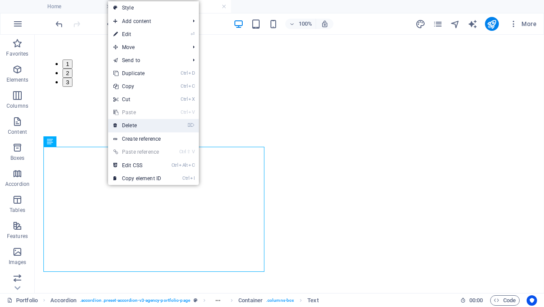
click at [129, 128] on link "⌦ Delete" at bounding box center [137, 125] width 58 height 13
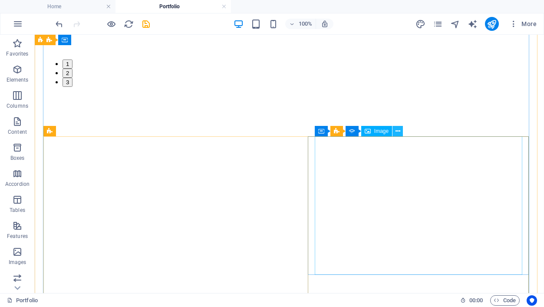
click at [399, 133] on icon at bounding box center [398, 131] width 5 height 9
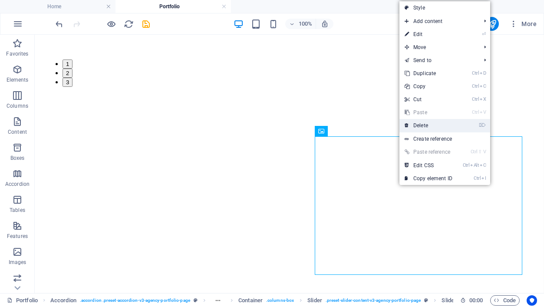
drag, startPoint x: 423, startPoint y: 126, endPoint x: 272, endPoint y: 146, distance: 152.4
click at [423, 126] on link "⌦ Delete" at bounding box center [429, 125] width 58 height 13
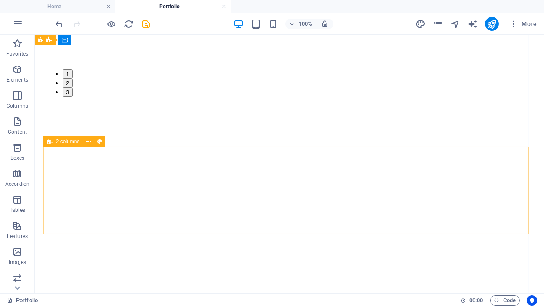
scroll to position [2429, 0]
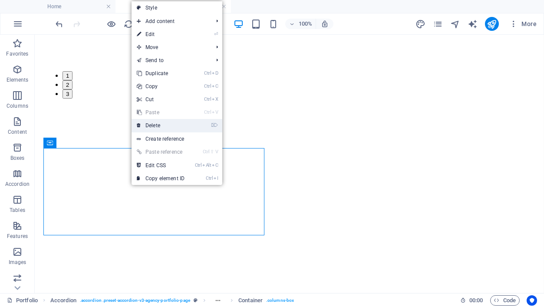
click at [160, 124] on link "⌦ Delete" at bounding box center [161, 125] width 58 height 13
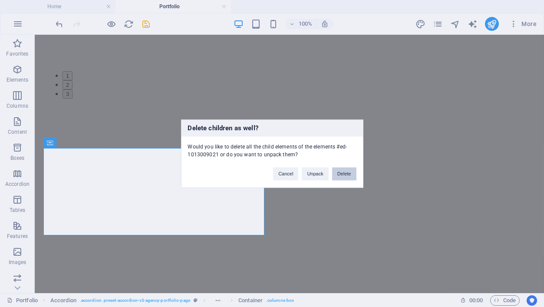
click at [339, 172] on button "Delete" at bounding box center [344, 173] width 24 height 13
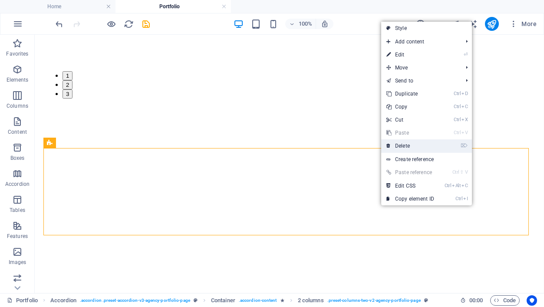
click at [406, 147] on link "⌦ Delete" at bounding box center [410, 145] width 58 height 13
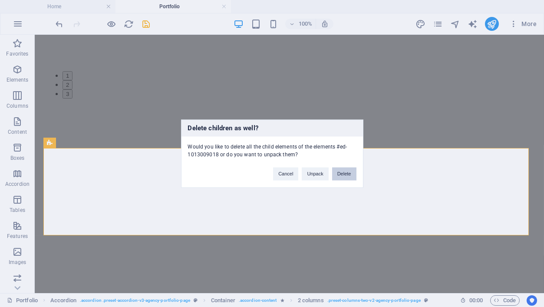
click at [347, 172] on button "Delete" at bounding box center [344, 173] width 24 height 13
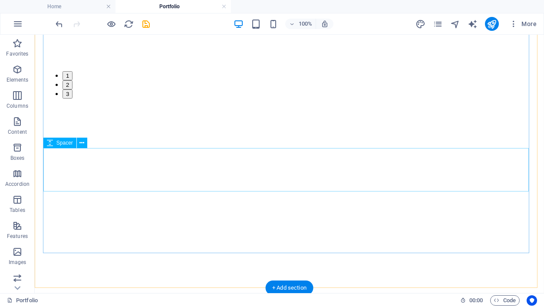
scroll to position [2458, 0]
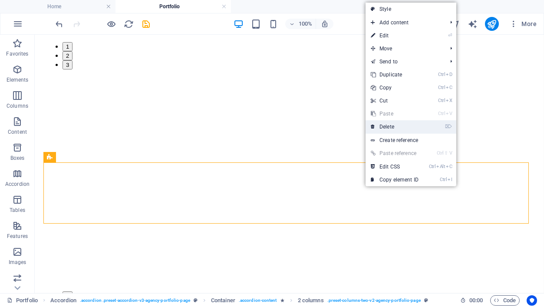
click at [390, 128] on link "⌦ Delete" at bounding box center [395, 126] width 58 height 13
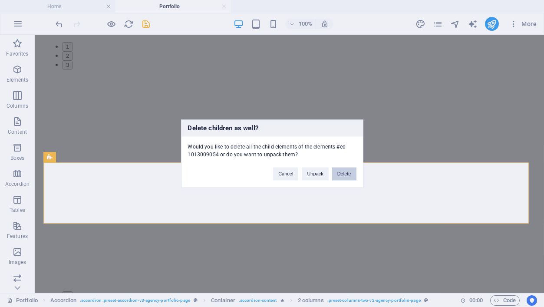
click at [346, 172] on button "Delete" at bounding box center [344, 173] width 24 height 13
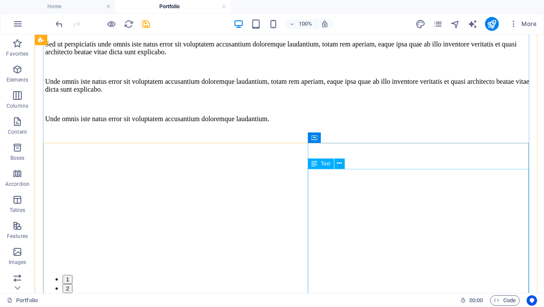
scroll to position [2224, 0]
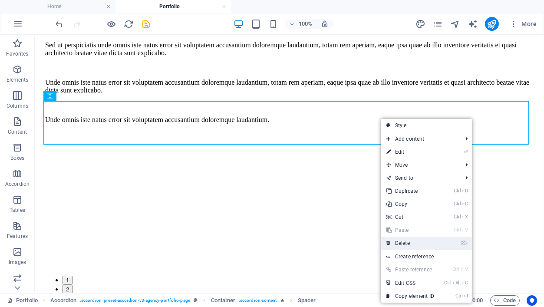
click at [404, 240] on link "⌦ Delete" at bounding box center [410, 243] width 58 height 13
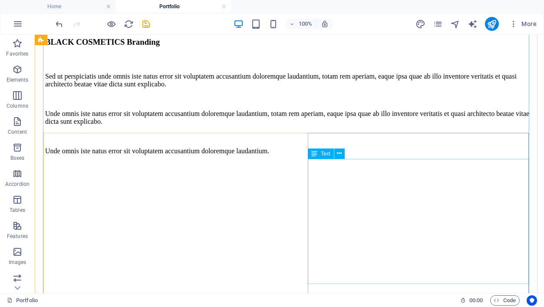
scroll to position [2193, 0]
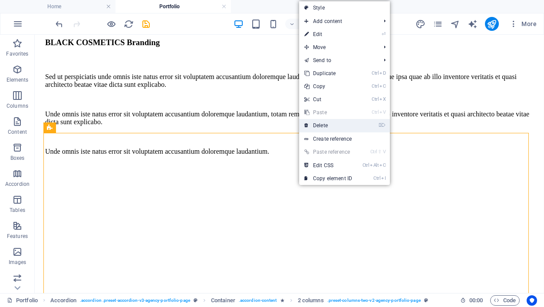
click at [322, 121] on link "⌦ Delete" at bounding box center [328, 125] width 58 height 13
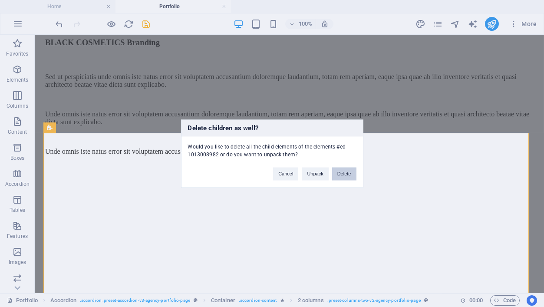
click at [345, 174] on button "Delete" at bounding box center [344, 173] width 24 height 13
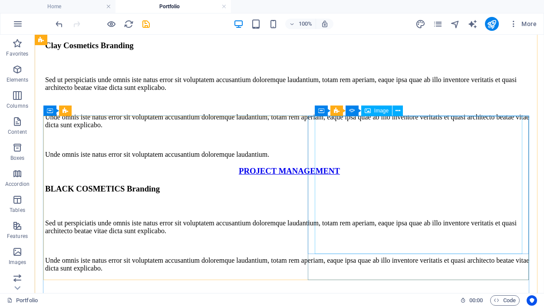
scroll to position [2046, 0]
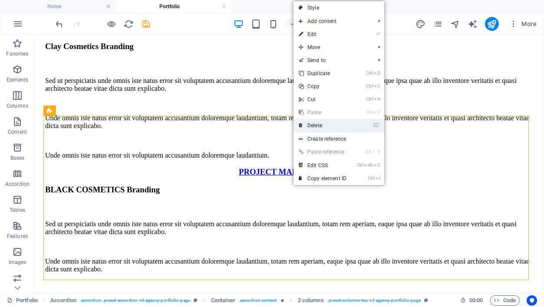
click at [311, 126] on link "⌦ Delete" at bounding box center [323, 125] width 58 height 13
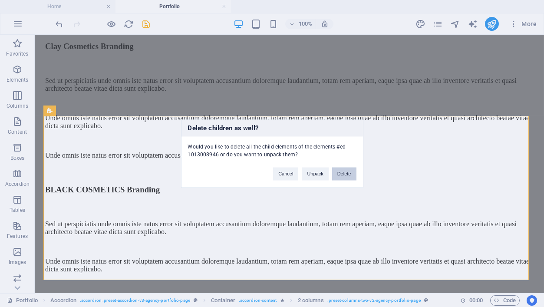
click at [350, 173] on button "Delete" at bounding box center [344, 173] width 24 height 13
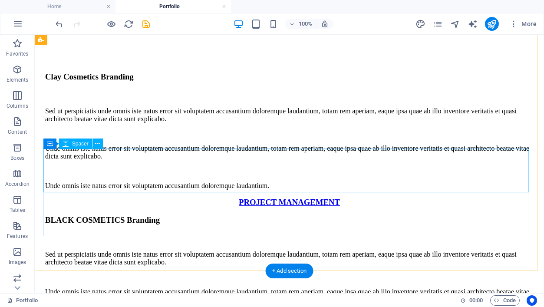
scroll to position [2012, 0]
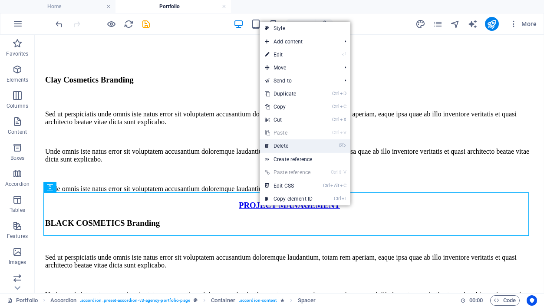
click at [281, 146] on link "⌦ Delete" at bounding box center [289, 145] width 58 height 13
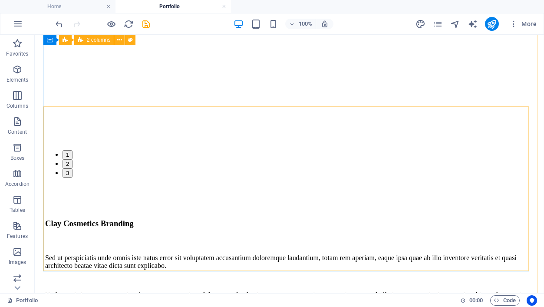
scroll to position [1867, 0]
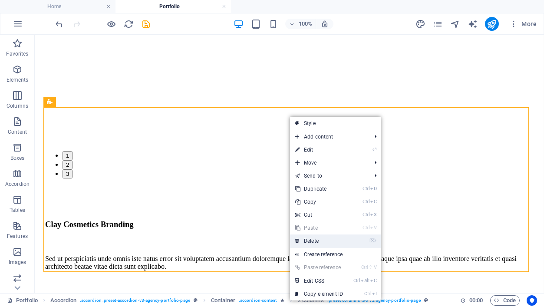
click at [316, 243] on link "⌦ Delete" at bounding box center [319, 241] width 58 height 13
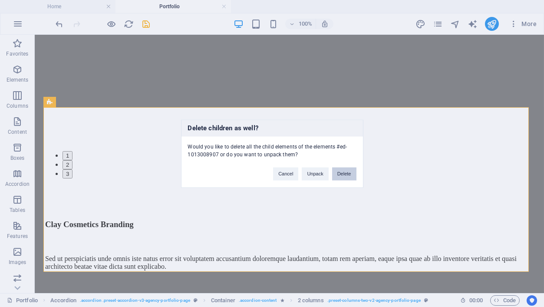
click at [346, 173] on button "Delete" at bounding box center [344, 173] width 24 height 13
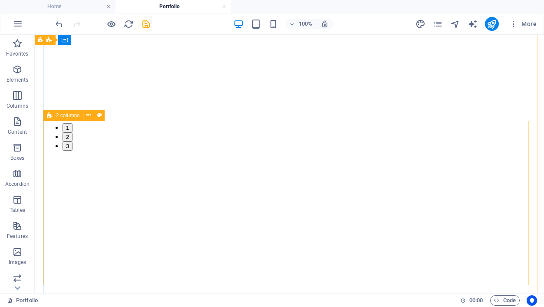
scroll to position [1646, 0]
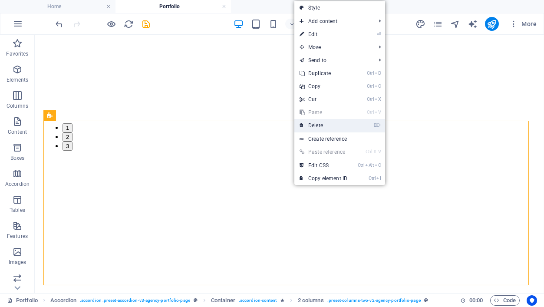
click at [311, 130] on link "⌦ Delete" at bounding box center [323, 125] width 58 height 13
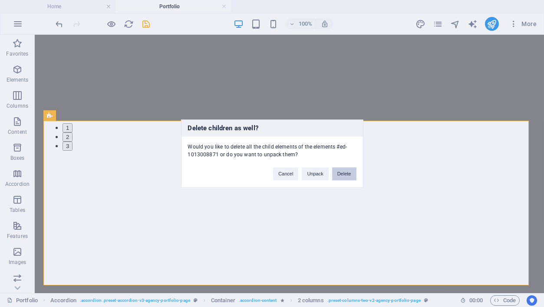
click at [343, 178] on button "Delete" at bounding box center [344, 173] width 24 height 13
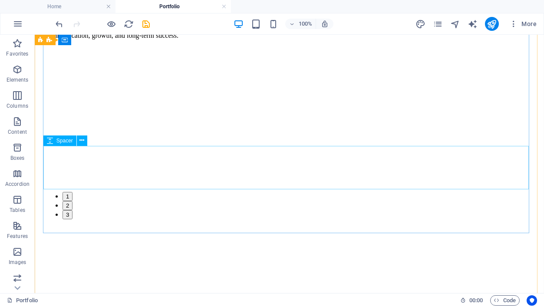
scroll to position [1576, 0]
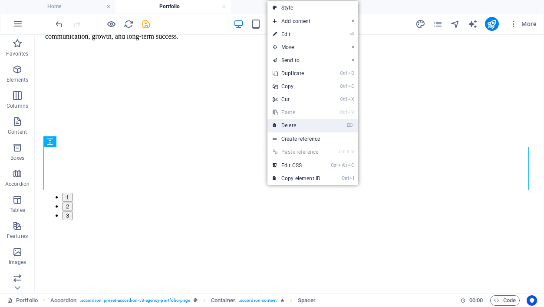
click at [291, 125] on link "⌦ Delete" at bounding box center [297, 125] width 58 height 13
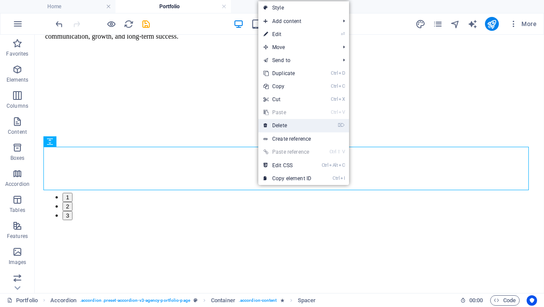
click at [285, 125] on link "⌦ Delete" at bounding box center [287, 125] width 58 height 13
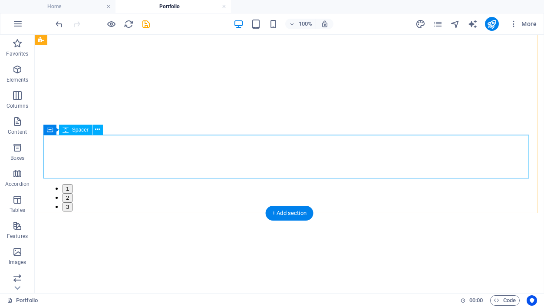
scroll to position [1583, 0]
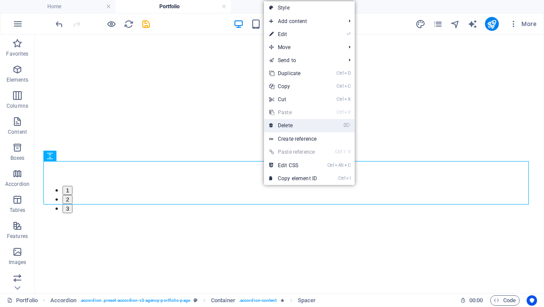
click at [292, 127] on link "⌦ Delete" at bounding box center [293, 125] width 58 height 13
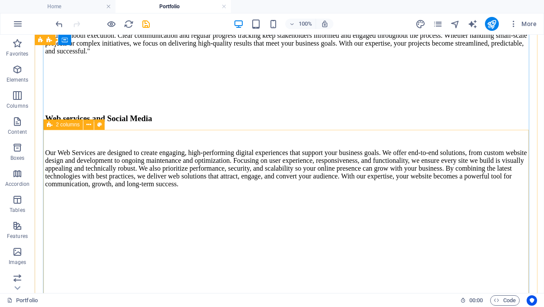
scroll to position [1428, 0]
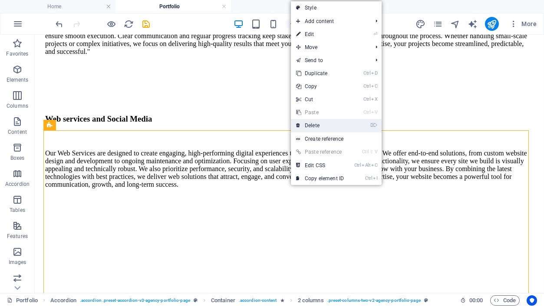
click at [313, 124] on link "⌦ Delete" at bounding box center [320, 125] width 58 height 13
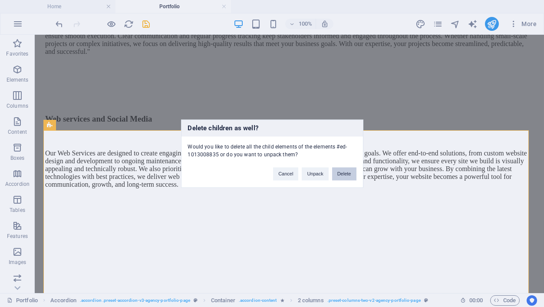
click at [350, 169] on button "Delete" at bounding box center [344, 173] width 24 height 13
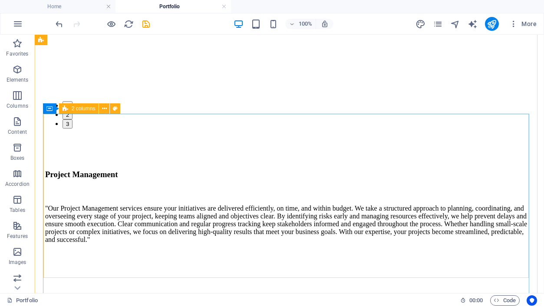
scroll to position [1234, 0]
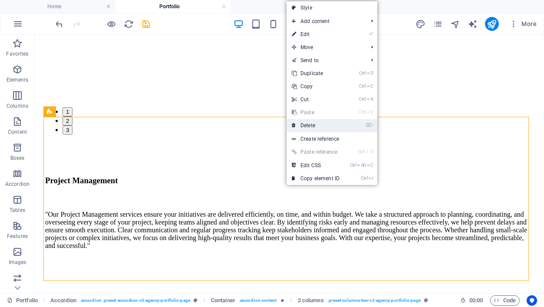
click at [311, 124] on link "⌦ Delete" at bounding box center [316, 125] width 58 height 13
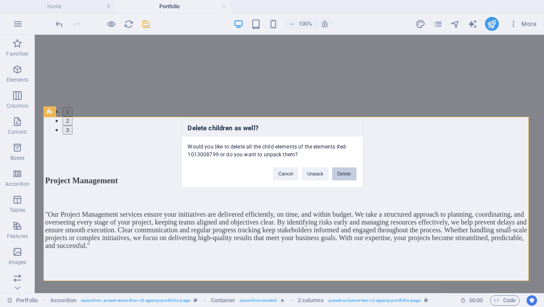
click at [346, 171] on button "Delete" at bounding box center [344, 173] width 24 height 13
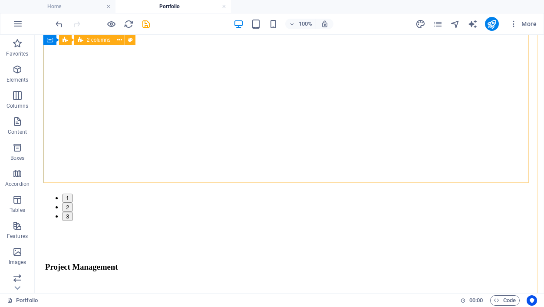
scroll to position [1147, 0]
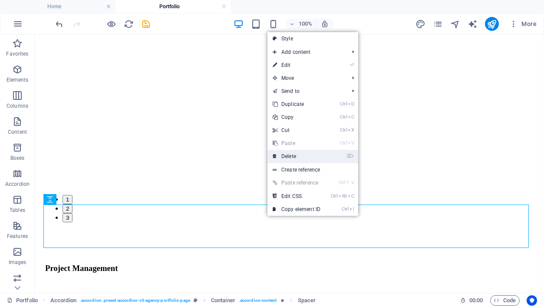
click at [289, 156] on link "⌦ Delete" at bounding box center [297, 156] width 58 height 13
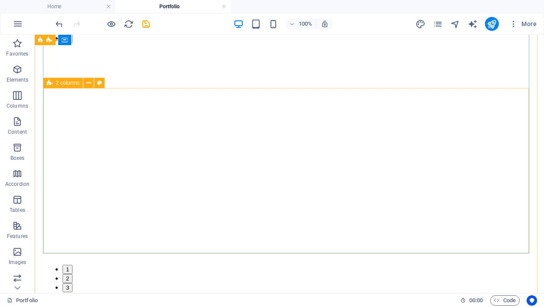
scroll to position [1042, 0]
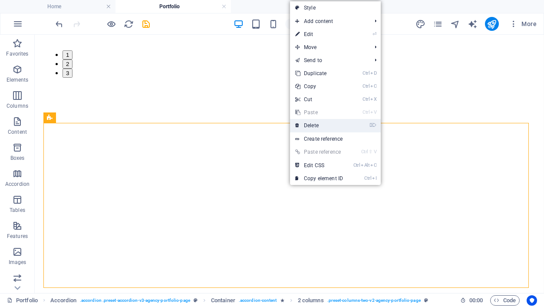
click at [316, 126] on link "⌦ Delete" at bounding box center [319, 125] width 58 height 13
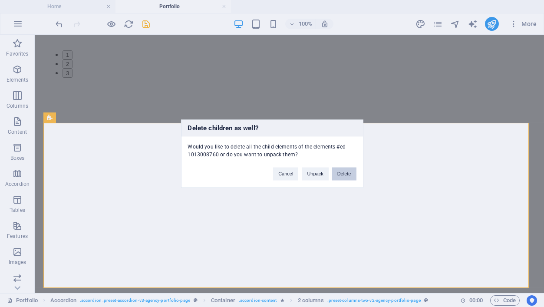
click at [346, 172] on button "Delete" at bounding box center [344, 173] width 24 height 13
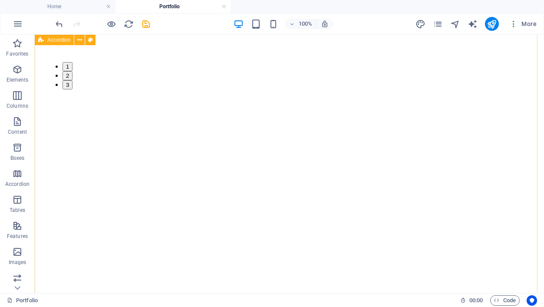
scroll to position [1031, 0]
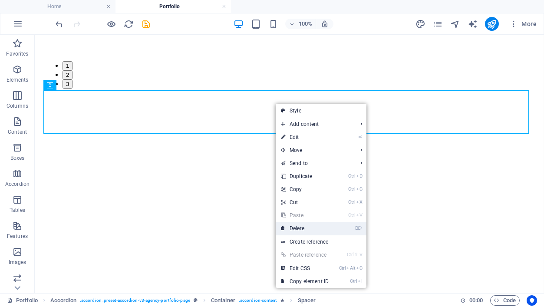
click at [300, 228] on link "⌦ Delete" at bounding box center [305, 228] width 58 height 13
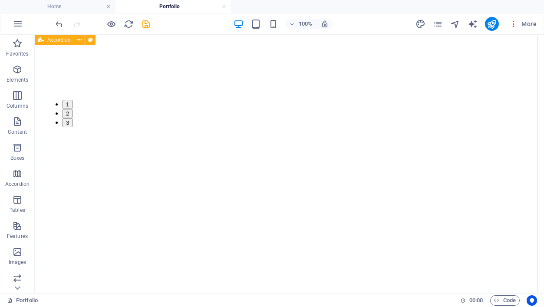
scroll to position [991, 0]
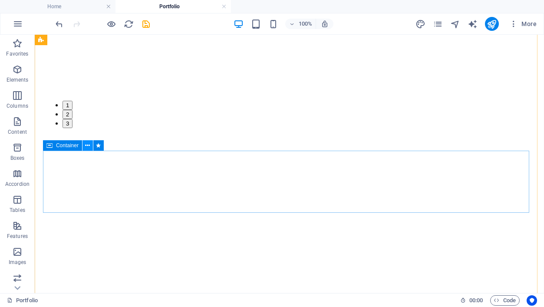
click at [85, 148] on icon at bounding box center [87, 145] width 5 height 9
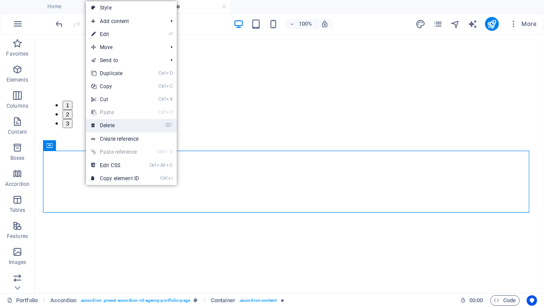
click at [113, 123] on link "⌦ Delete" at bounding box center [115, 125] width 58 height 13
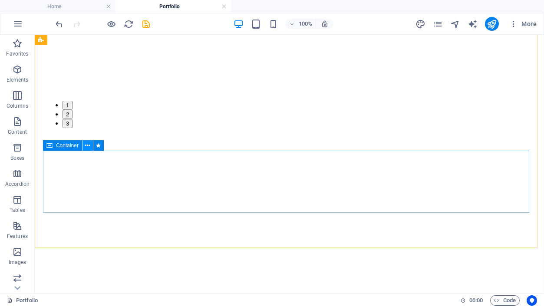
click at [88, 145] on icon at bounding box center [87, 145] width 5 height 9
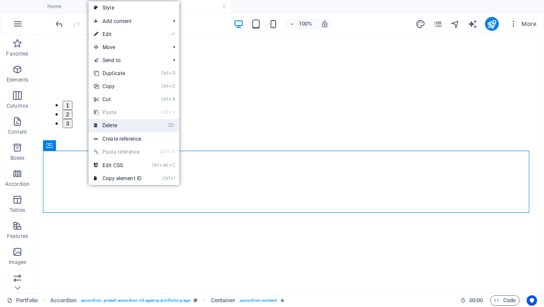
drag, startPoint x: 111, startPoint y: 124, endPoint x: 81, endPoint y: 90, distance: 45.6
click at [111, 124] on link "⌦ Delete" at bounding box center [118, 125] width 58 height 13
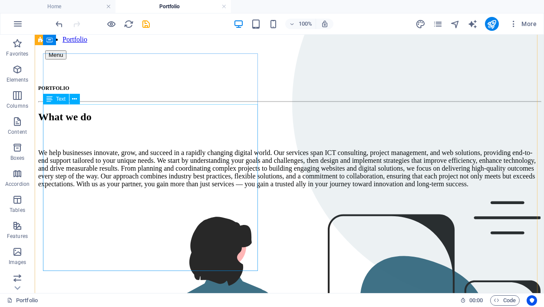
scroll to position [0, 0]
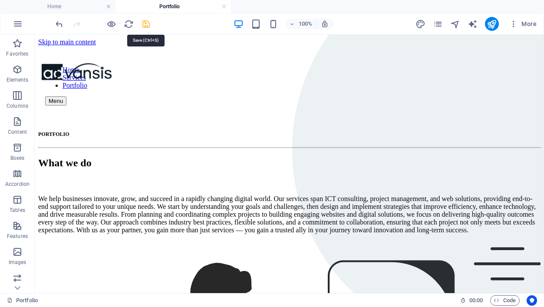
click at [149, 23] on icon "save" at bounding box center [147, 24] width 10 height 10
click at [492, 20] on icon "publish" at bounding box center [492, 24] width 10 height 10
